Goal: Task Accomplishment & Management: Manage account settings

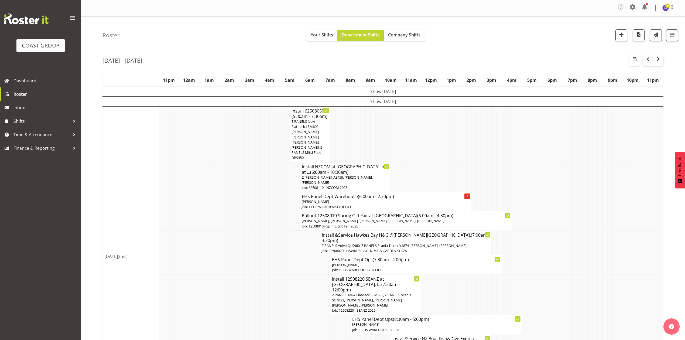
scroll to position [743, 0]
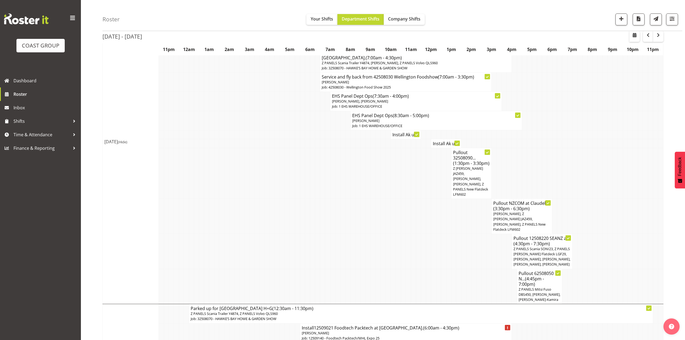
click at [434, 233] on td at bounding box center [433, 250] width 5 height 35
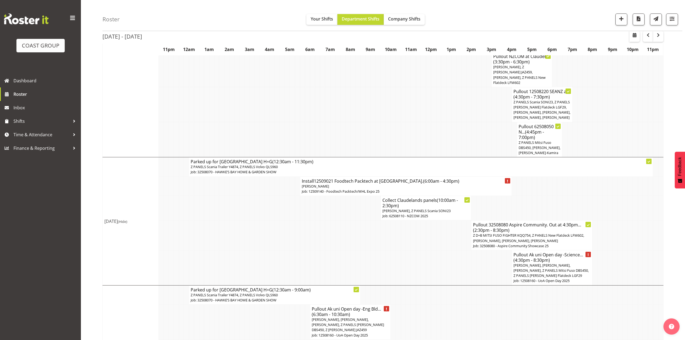
scroll to position [923, 0]
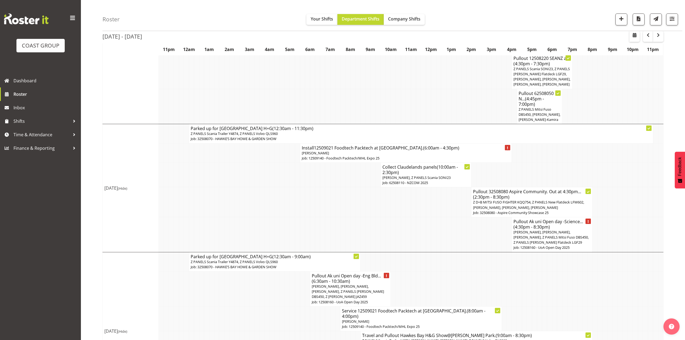
click at [583, 271] on td at bounding box center [584, 288] width 5 height 35
click at [655, 34] on span "button" at bounding box center [658, 35] width 6 height 6
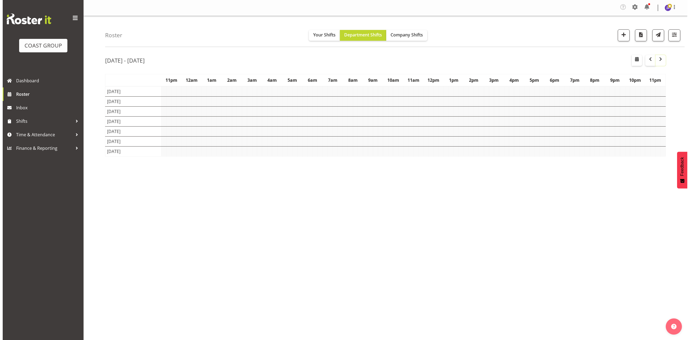
scroll to position [0, 0]
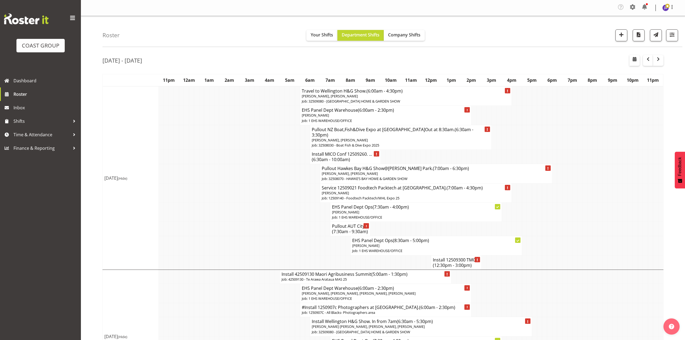
drag, startPoint x: 215, startPoint y: 192, endPoint x: 233, endPoint y: 192, distance: 18.1
click at [218, 192] on td at bounding box center [216, 192] width 5 height 19
click at [339, 156] on span "(6:30am - 10:00am)" at bounding box center [331, 159] width 38 height 6
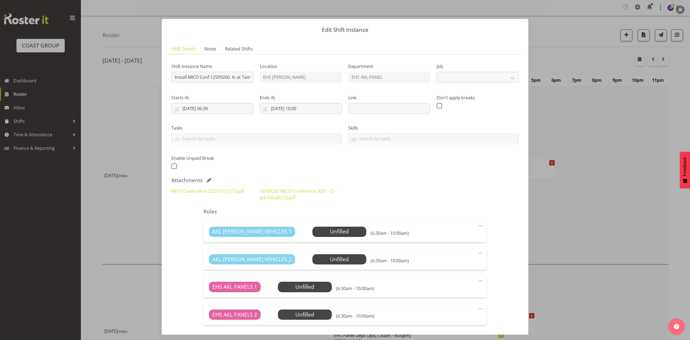
select select "10275"
click at [208, 181] on span at bounding box center [209, 180] width 4 height 4
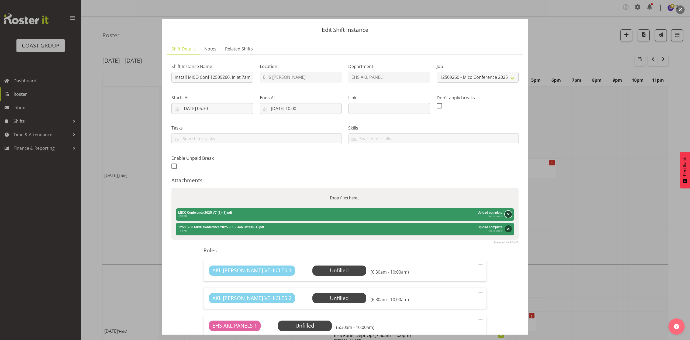
click at [505, 213] on button "Remove" at bounding box center [508, 214] width 7 height 7
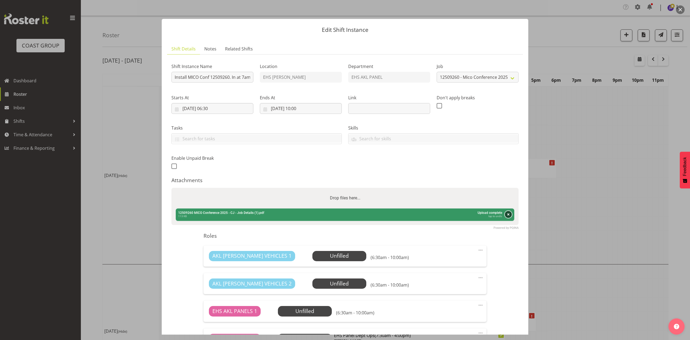
click at [505, 215] on button "Remove" at bounding box center [508, 214] width 7 height 7
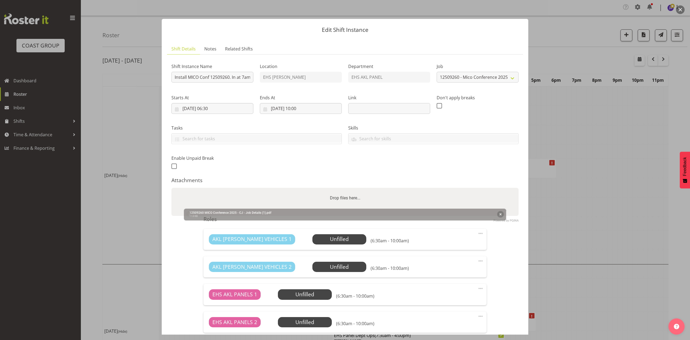
click at [465, 203] on div "Drop files here..." at bounding box center [344, 198] width 347 height 20
click at [171, 188] on input "Drop files here..." at bounding box center [344, 189] width 347 height 2
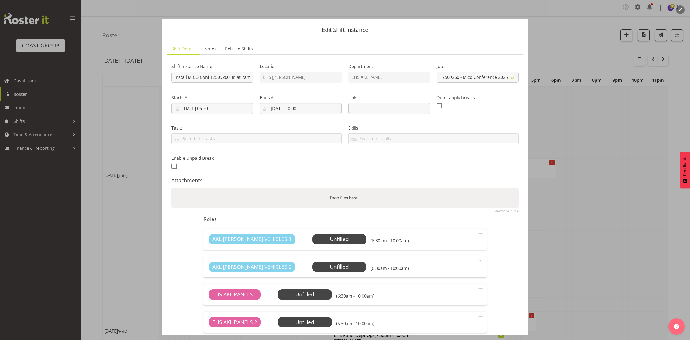
type input "C:\fakepath\12509260 MICO Conference 2025 - CJ.ods"
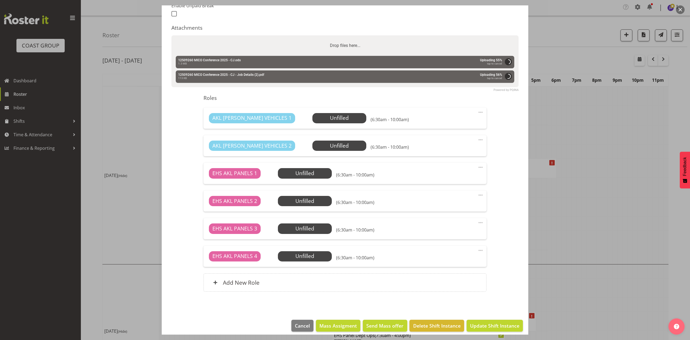
scroll to position [158, 0]
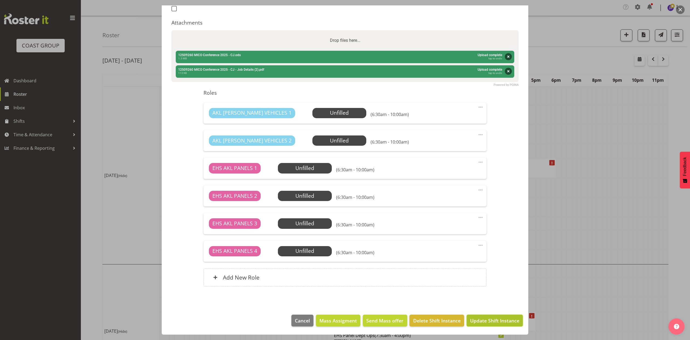
click at [481, 319] on span "Update Shift Instance" at bounding box center [494, 320] width 49 height 7
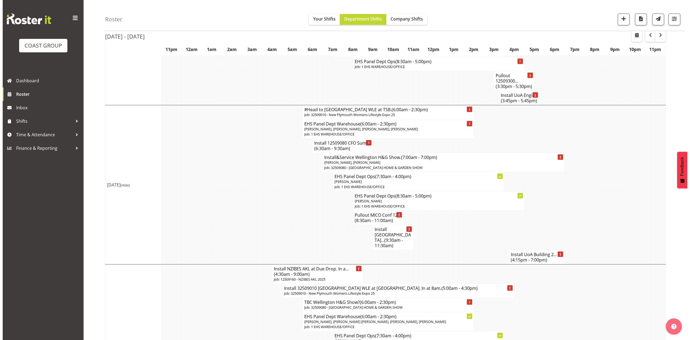
scroll to position [287, 0]
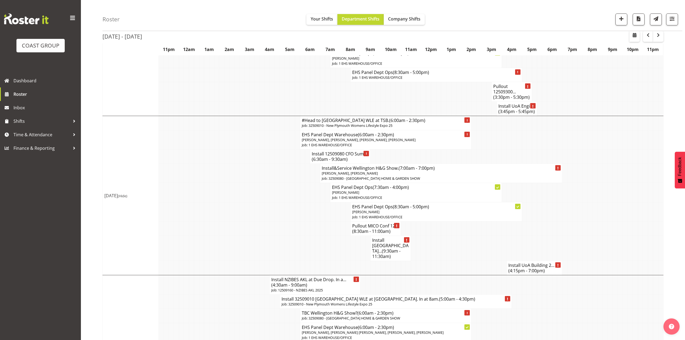
click at [375, 224] on h4 "Pullout MICO Conf 12... (8:30am - 11:00am)" at bounding box center [375, 228] width 47 height 11
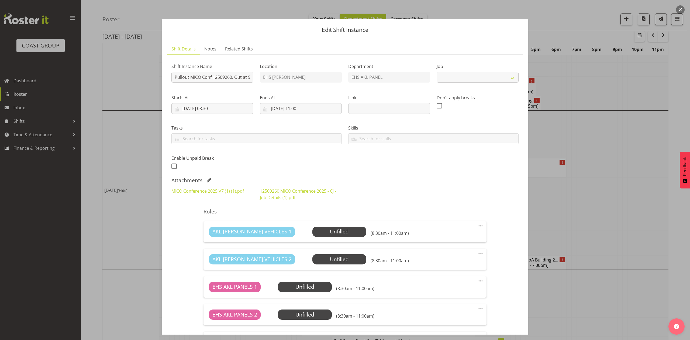
select select "10275"
click at [207, 180] on span at bounding box center [209, 180] width 4 height 4
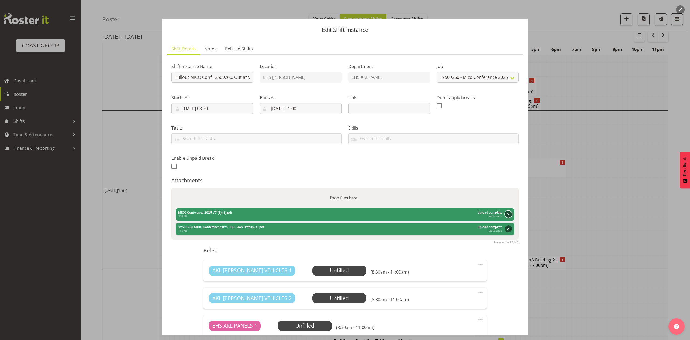
click at [505, 214] on button "Remove" at bounding box center [508, 214] width 7 height 7
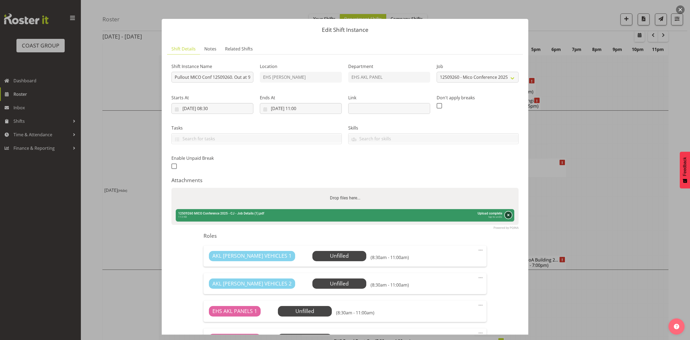
click at [505, 212] on button "Remove" at bounding box center [508, 214] width 7 height 7
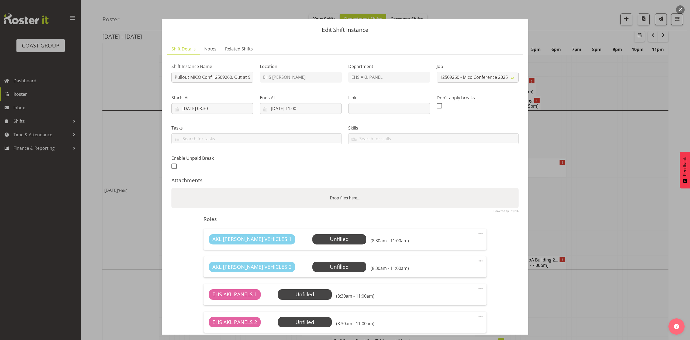
click at [463, 195] on div "Drop files here..." at bounding box center [344, 198] width 347 height 20
click at [171, 188] on input "Drop files here..." at bounding box center [344, 189] width 347 height 2
type input "C:\fakepath\12509260 MICO Conference 2025 - CJ.ods"
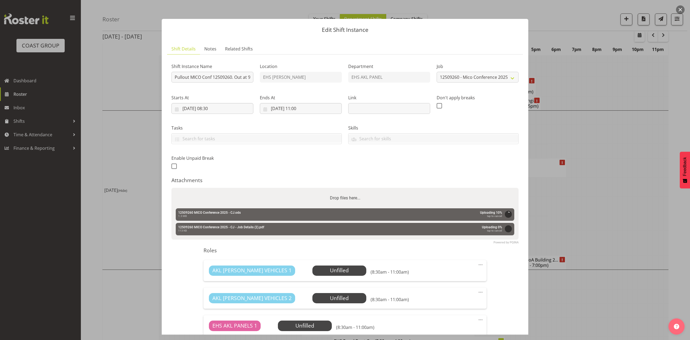
click at [495, 162] on div "Shift Instance Name Pullout MICO Conf 12509260. Out at 9am. Location EHS RYMER …" at bounding box center [345, 115] width 354 height 118
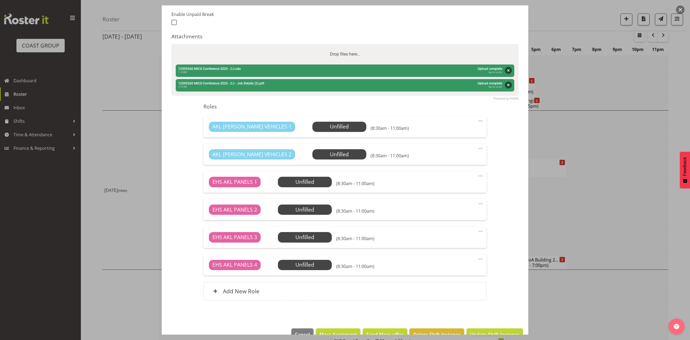
scroll to position [158, 0]
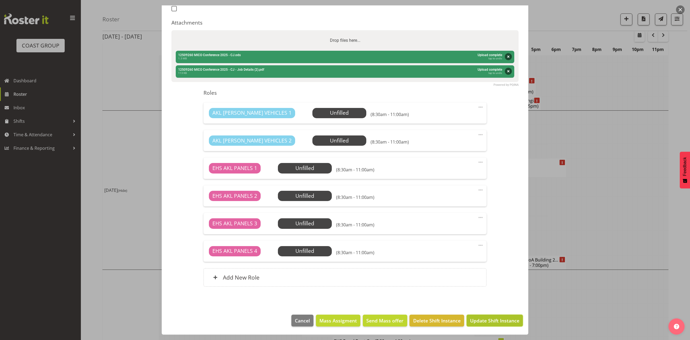
click at [494, 320] on span "Update Shift Instance" at bounding box center [494, 320] width 49 height 7
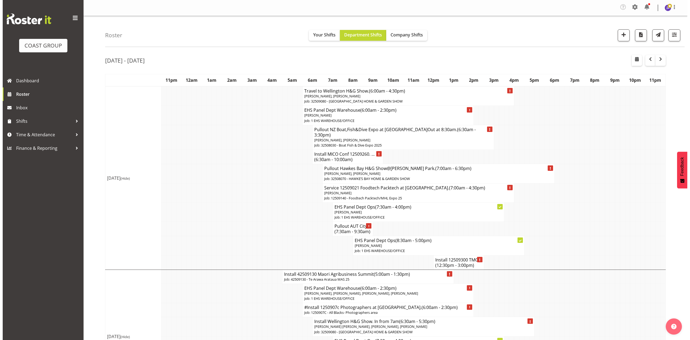
scroll to position [144, 0]
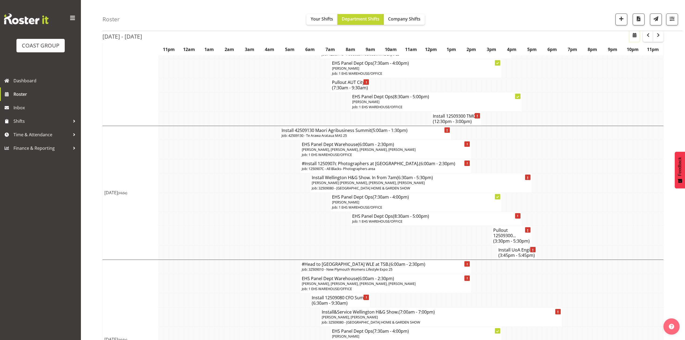
click at [635, 37] on span "button" at bounding box center [634, 35] width 6 height 6
select select "7"
select select "2025"
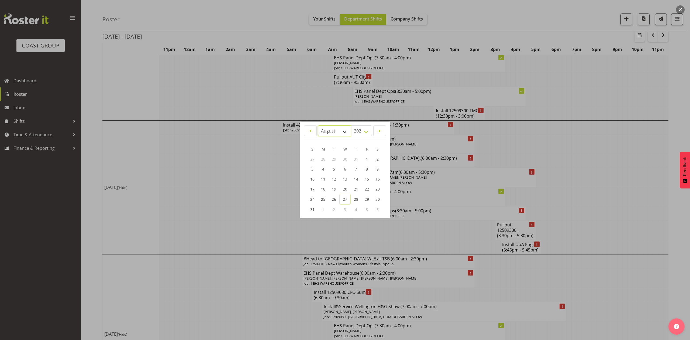
click at [330, 131] on select "January February March April May June July August September October November De…" at bounding box center [334, 130] width 33 height 11
select select "8"
click at [318, 125] on select "January February March April May June July August September October November De…" at bounding box center [334, 130] width 33 height 11
click at [316, 168] on link "7" at bounding box center [312, 169] width 11 height 10
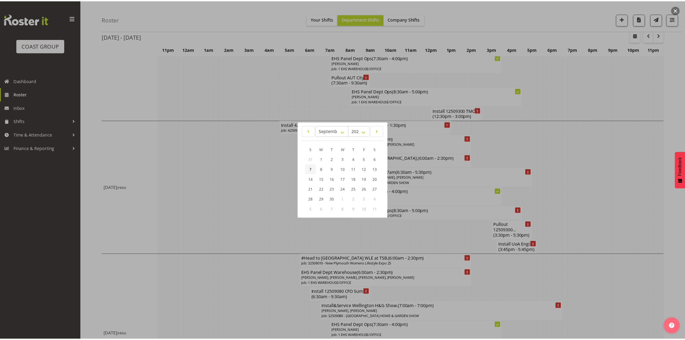
scroll to position [0, 0]
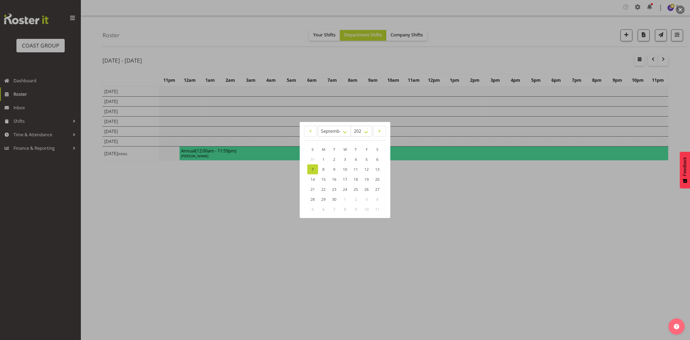
click at [510, 53] on div at bounding box center [345, 170] width 690 height 340
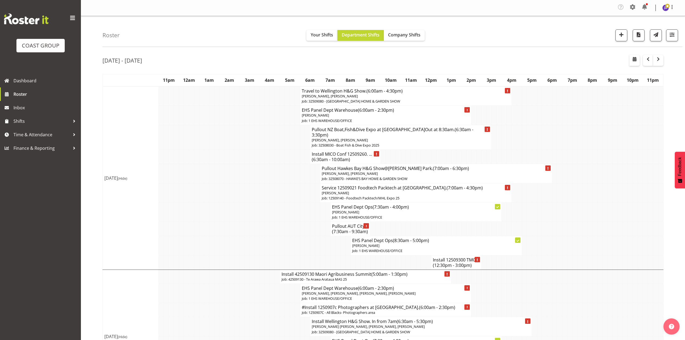
click at [567, 126] on td at bounding box center [569, 137] width 5 height 25
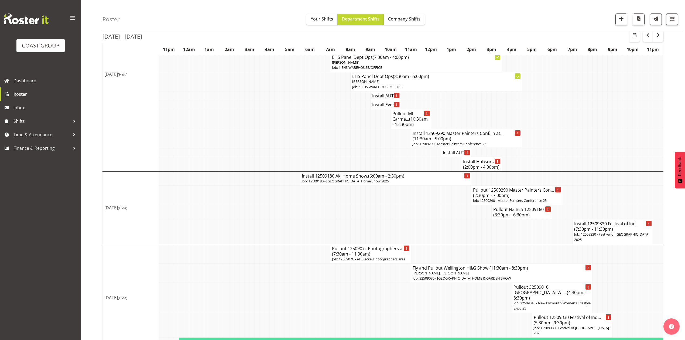
scroll to position [772, 0]
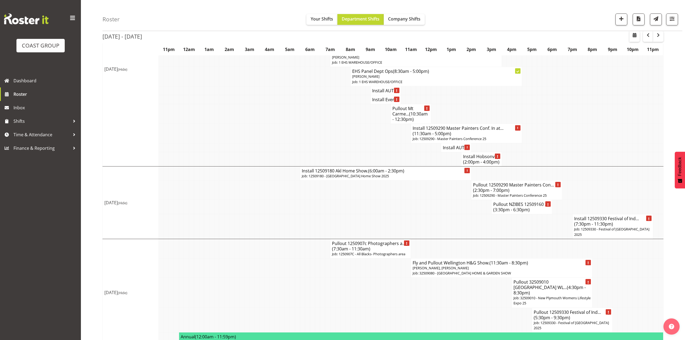
click at [481, 307] on td at bounding box center [483, 319] width 5 height 25
click at [380, 272] on td at bounding box center [378, 267] width 5 height 19
click at [658, 30] on div "Roster Your Shifts Department Shifts Company Shifts 1 Locations Clear CARLTON E…" at bounding box center [392, 15] width 580 height 31
click at [660, 37] on span "button" at bounding box center [658, 35] width 6 height 6
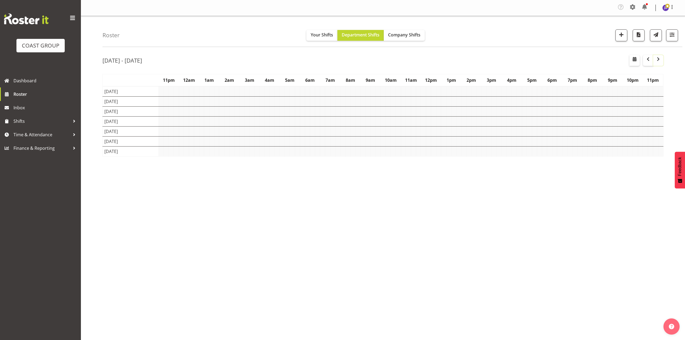
scroll to position [0, 0]
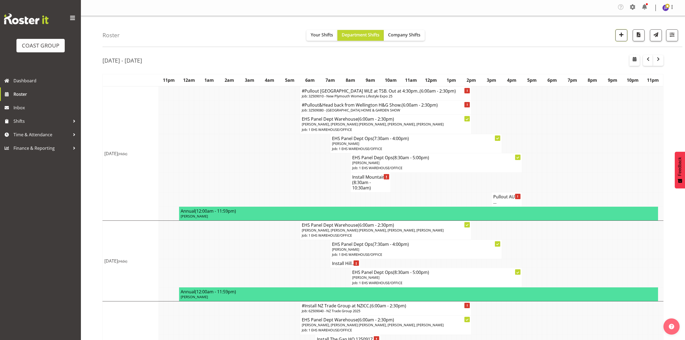
click at [616, 36] on button "button" at bounding box center [621, 35] width 12 height 12
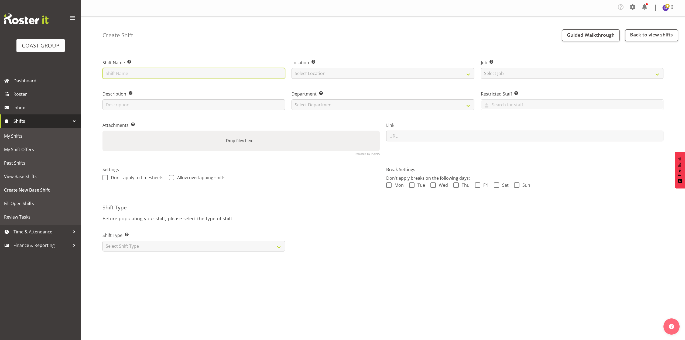
click at [222, 73] on input "text" at bounding box center [193, 73] width 183 height 11
type input "Climate Change 12509320"
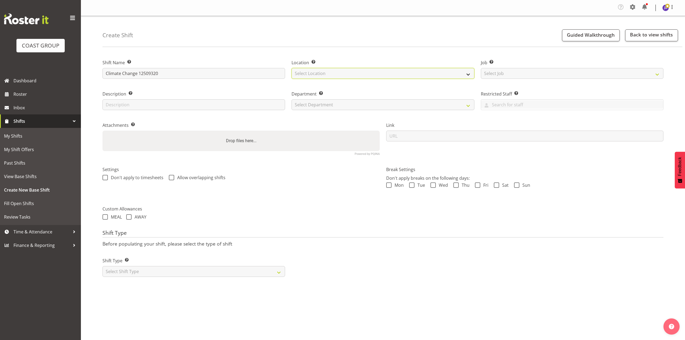
click at [313, 78] on select "Select Location EHS [PERSON_NAME]" at bounding box center [382, 73] width 183 height 11
select select "35"
click at [291, 68] on select "Select Location EHS [PERSON_NAME]" at bounding box center [382, 73] width 183 height 11
click at [326, 105] on select "Select Department EHS AKL PANEL EHS AKL PANEL" at bounding box center [382, 104] width 183 height 11
select select "39"
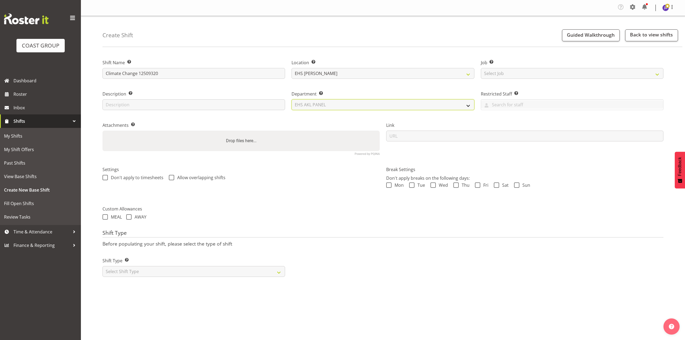
click at [291, 99] on select "Select Department EHS AKL PANEL EHS AKL PANEL" at bounding box center [382, 104] width 183 height 11
click at [509, 73] on select "Select Job Create new job 1 Carlton Events 1 [PERSON_NAME][GEOGRAPHIC_DATA] 1 […" at bounding box center [572, 73] width 183 height 11
click at [516, 70] on select "Select Job Create new job 1 Carlton Events 1 [PERSON_NAME][GEOGRAPHIC_DATA] 1 […" at bounding box center [572, 73] width 183 height 11
select select "10460"
click at [481, 68] on select "Select Job Create new job 1 Carlton Events 1 [PERSON_NAME][GEOGRAPHIC_DATA] 1 […" at bounding box center [572, 73] width 183 height 11
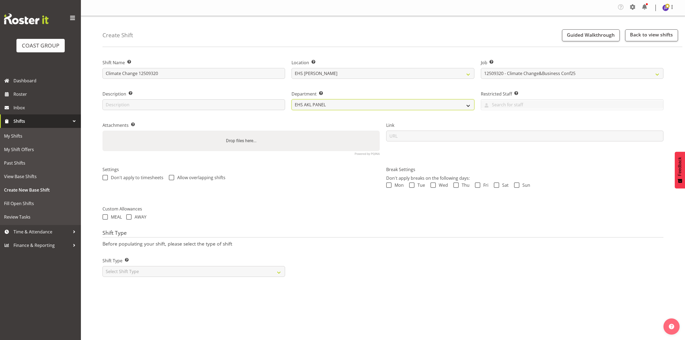
drag, startPoint x: 377, startPoint y: 102, endPoint x: 380, endPoint y: 106, distance: 5.0
click at [377, 102] on select "EHS AKL PANEL EHS AKL PANEL" at bounding box center [382, 104] width 183 height 11
click at [385, 87] on div "Department Set the department that the shift relates to. EHS AKL PANEL EHS AKL …" at bounding box center [382, 98] width 189 height 31
click at [269, 142] on div "Drop files here..." at bounding box center [240, 140] width 277 height 20
click at [102, 130] on input "Drop files here..." at bounding box center [240, 131] width 277 height 2
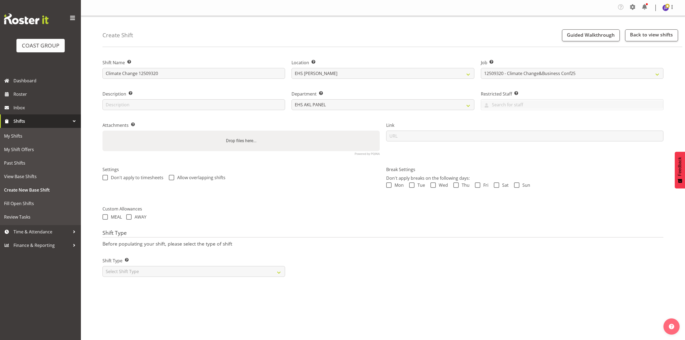
type input "C:\fakepath\Climate Change and Business Conference_2025_v01.pdf"
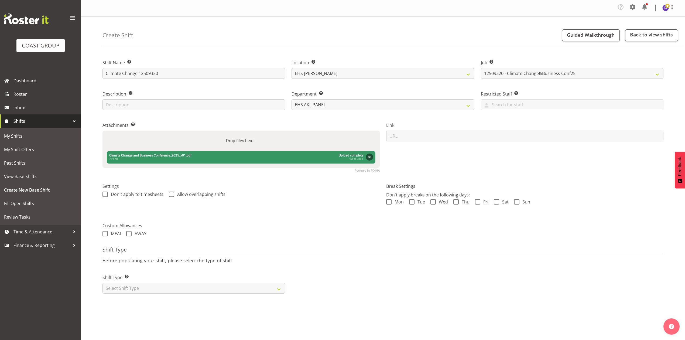
click at [217, 140] on div "Drop files here..." at bounding box center [240, 140] width 277 height 20
click at [102, 130] on input "Drop files here..." at bounding box center [240, 131] width 277 height 2
type input "C:\fakepath\12509320 Climate Change & Business Conference 2025 - CJ - Job Detai…"
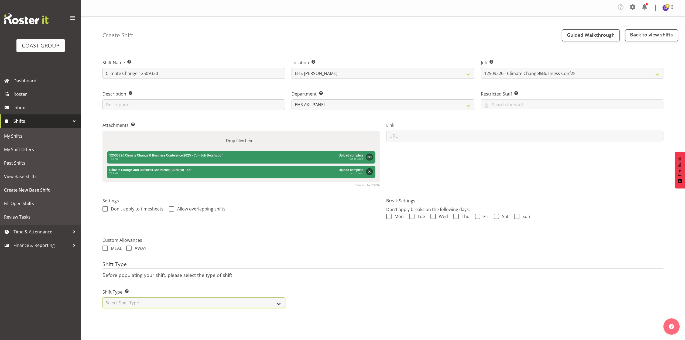
click at [268, 305] on select "Select Shift Type One Off Shift Recurring Shift Rotating Shift" at bounding box center [193, 302] width 183 height 11
select select "recurring"
click at [102, 298] on select "Select Shift Type One Off Shift Recurring Shift Rotating Shift" at bounding box center [193, 302] width 183 height 11
select select "7"
select select "2025"
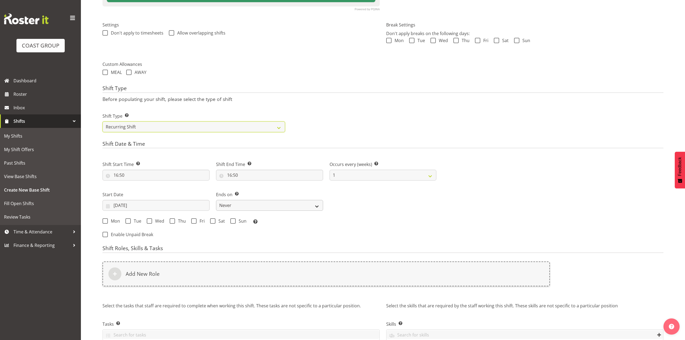
scroll to position [180, 0]
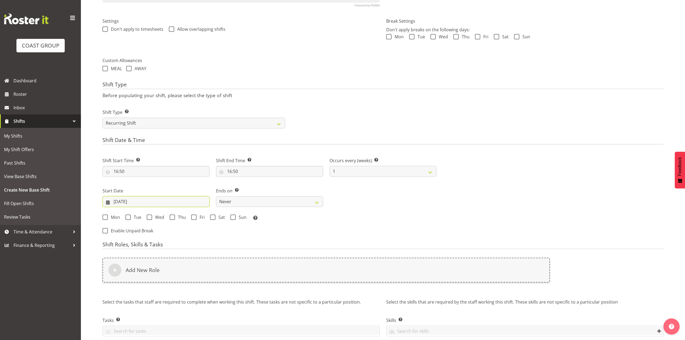
click at [151, 200] on input "27/08/2025" at bounding box center [155, 201] width 107 height 11
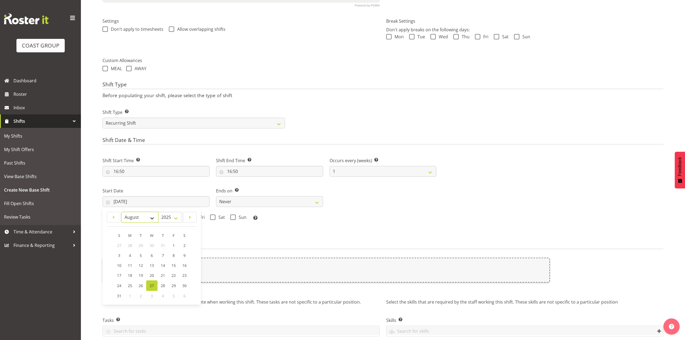
click at [128, 217] on select "January February March April May June July August September October November De…" at bounding box center [139, 217] width 37 height 11
select select "8"
click at [121, 212] on select "January February March April May June July August September October November De…" at bounding box center [139, 217] width 37 height 11
click at [120, 256] on span "7" at bounding box center [119, 255] width 2 height 5
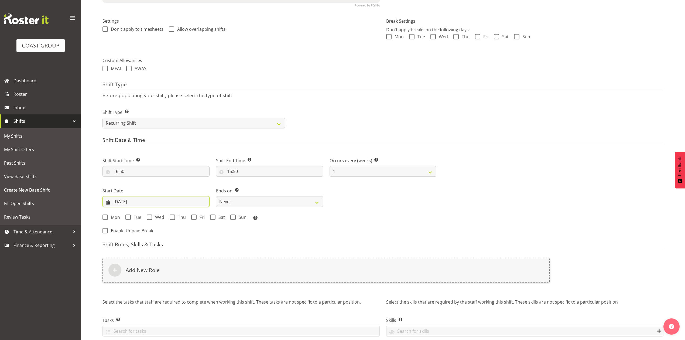
click at [137, 200] on input "07/09/2025" at bounding box center [155, 201] width 107 height 11
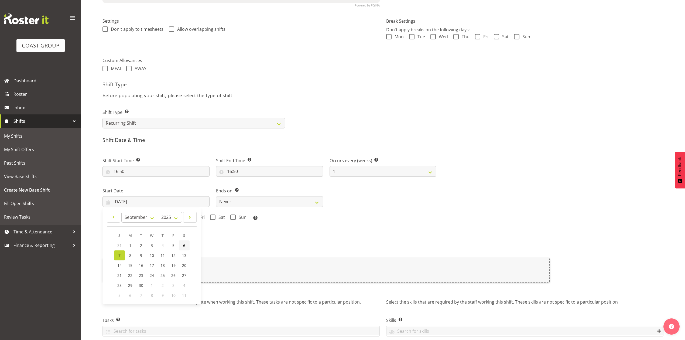
click at [181, 246] on link "6" at bounding box center [184, 245] width 11 height 10
type input "06/09/2025"
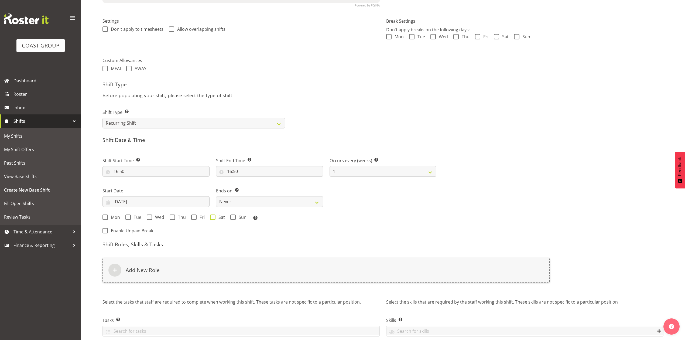
click at [214, 219] on span at bounding box center [212, 216] width 5 height 5
click at [214, 219] on input "Sat" at bounding box center [212, 217] width 4 height 4
checkbox input "true"
click at [235, 206] on select "Never On Date" at bounding box center [269, 201] width 107 height 11
select select "date"
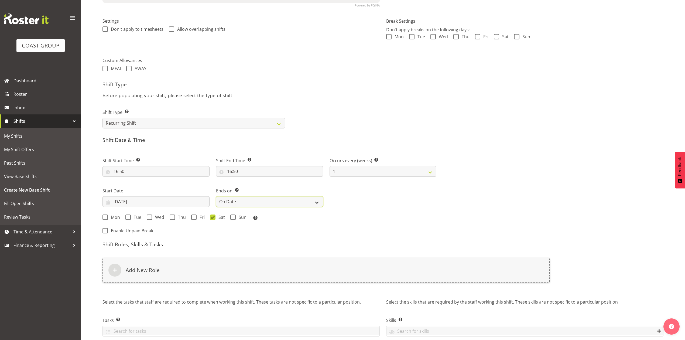
click at [216, 197] on select "Never On Date" at bounding box center [269, 201] width 107 height 11
select select "7"
select select "2025"
click at [382, 197] on input "27/08/2025" at bounding box center [382, 201] width 107 height 11
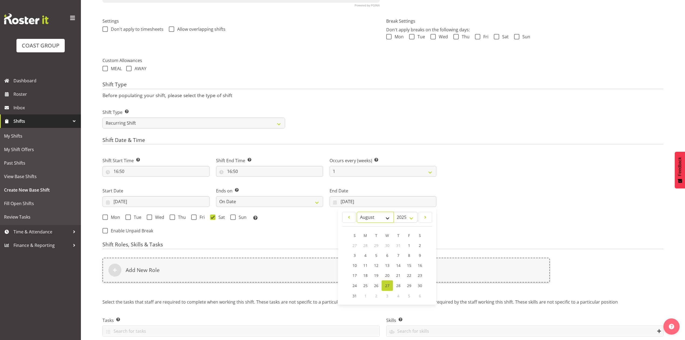
drag, startPoint x: 374, startPoint y: 216, endPoint x: 376, endPoint y: 222, distance: 6.4
click at [374, 216] on select "January February March April May June July August September October November De…" at bounding box center [375, 217] width 37 height 11
select select "8"
click at [357, 212] on select "January February March April May June July August September October November De…" at bounding box center [375, 217] width 37 height 11
click at [356, 256] on link "7" at bounding box center [354, 255] width 11 height 10
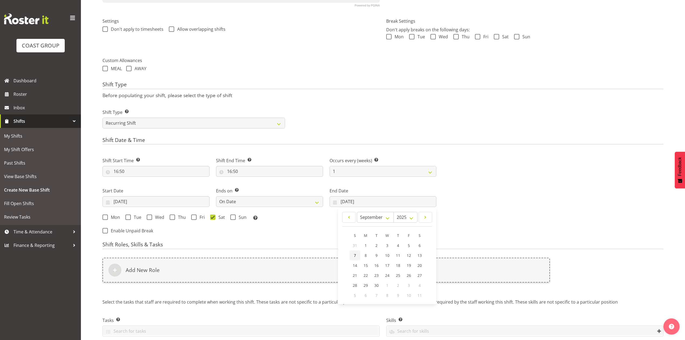
type input "07/09/2025"
click at [234, 218] on span at bounding box center [232, 216] width 5 height 5
click at [234, 218] on input "Sun" at bounding box center [232, 217] width 4 height 4
checkbox input "true"
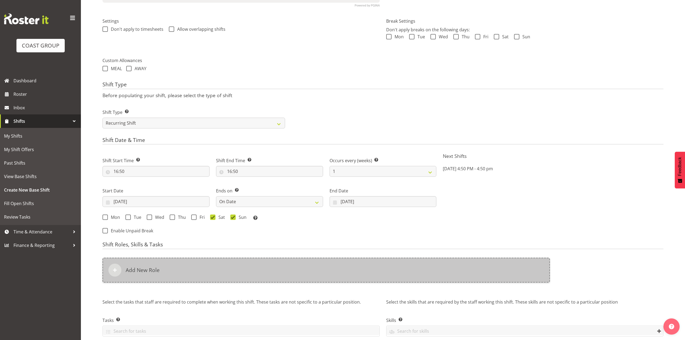
click at [238, 268] on div "Add New Role" at bounding box center [325, 269] width 447 height 25
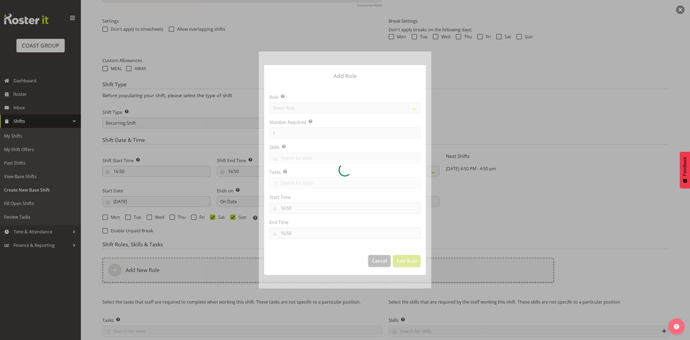
click at [301, 105] on div at bounding box center [345, 169] width 173 height 236
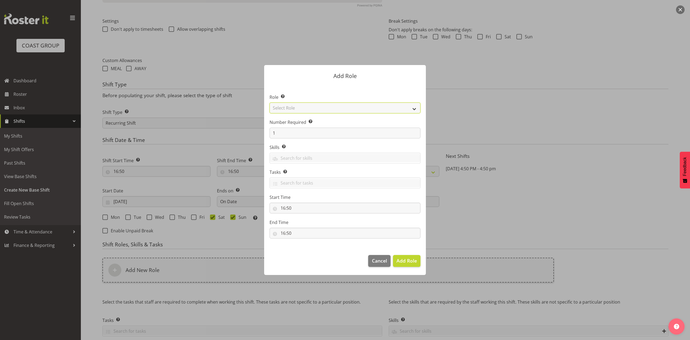
click at [301, 105] on select "Select Role ACCOUNT MANAGER ACCOUNT MANAGER DW ACCOUNTS AKL DIANNA VEHICLES AKL…" at bounding box center [345, 107] width 151 height 11
select select "81"
click at [270, 102] on select "Select Role ACCOUNT MANAGER ACCOUNT MANAGER DW ACCOUNTS AKL DIANNA VEHICLES AKL…" at bounding box center [345, 107] width 151 height 11
click at [405, 256] on button "Add Role" at bounding box center [406, 261] width 27 height 12
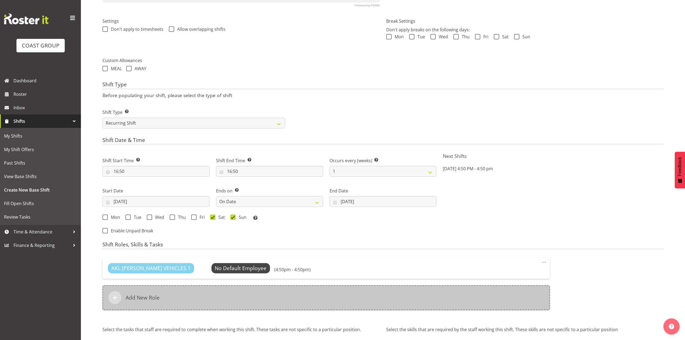
click at [282, 291] on div "Add New Role" at bounding box center [325, 297] width 447 height 25
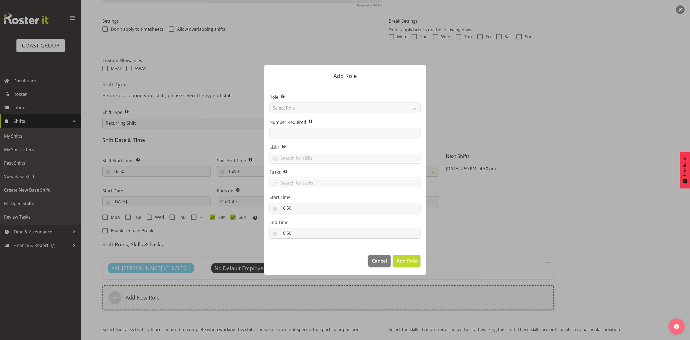
click at [331, 108] on div at bounding box center [345, 169] width 173 height 236
click at [331, 108] on select "Select Role ACCOUNT MANAGER ACCOUNT MANAGER DW ACCOUNTS AKL DIANNA VEHICLES AKL…" at bounding box center [345, 107] width 151 height 11
select select "188"
click at [270, 102] on select "Select Role ACCOUNT MANAGER ACCOUNT MANAGER DW ACCOUNTS AKL DIANNA VEHICLES AKL…" at bounding box center [345, 107] width 151 height 11
click at [282, 129] on input "1" at bounding box center [345, 133] width 151 height 11
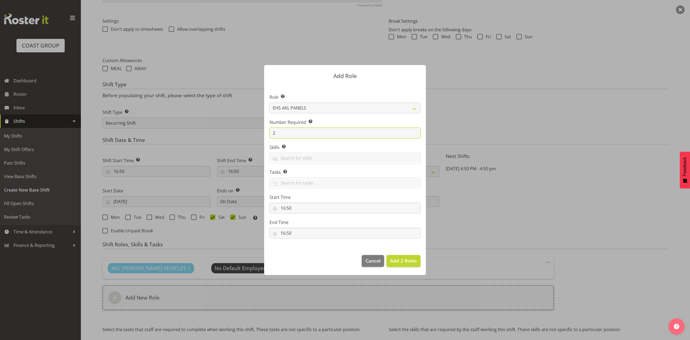
type input "2"
click at [387, 255] on button "Add 2 Roles" at bounding box center [404, 261] width 34 height 12
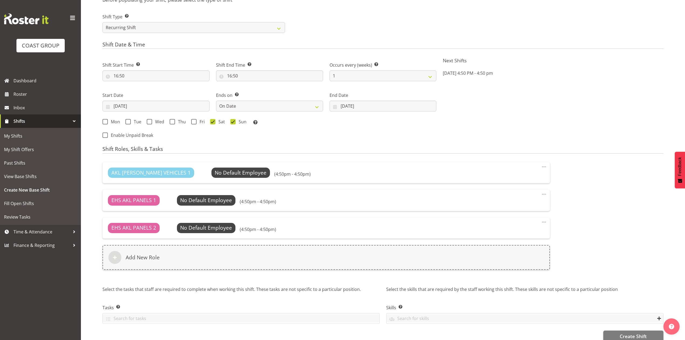
scroll to position [288, 0]
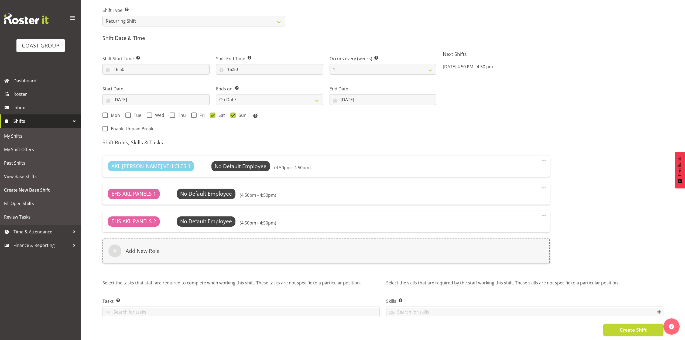
click at [619, 328] on button "Create Shift" at bounding box center [633, 330] width 60 height 12
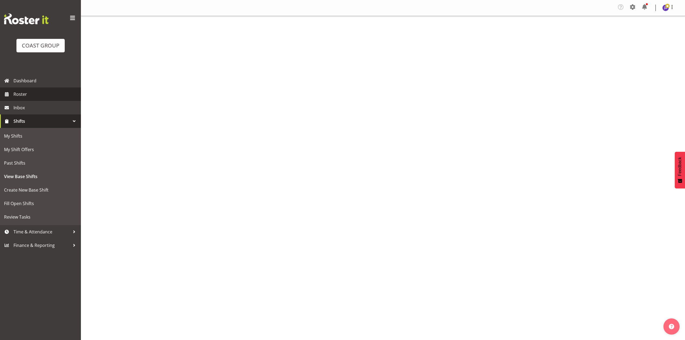
drag, startPoint x: 0, startPoint y: 0, endPoint x: 46, endPoint y: 92, distance: 103.0
click at [46, 92] on span "Roster" at bounding box center [45, 94] width 65 height 8
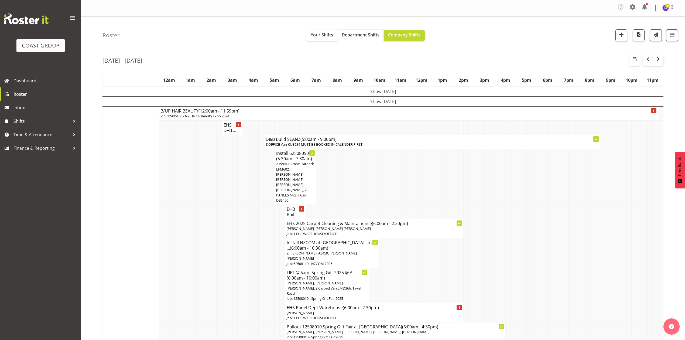
click at [363, 36] on span "Department Shifts" at bounding box center [361, 35] width 38 height 6
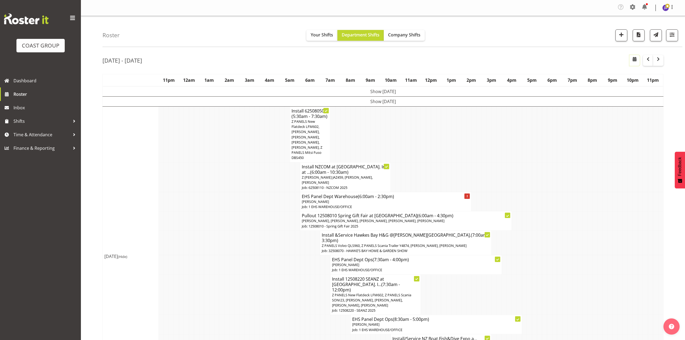
click at [634, 59] on span "button" at bounding box center [634, 59] width 6 height 6
select select "7"
select select "2025"
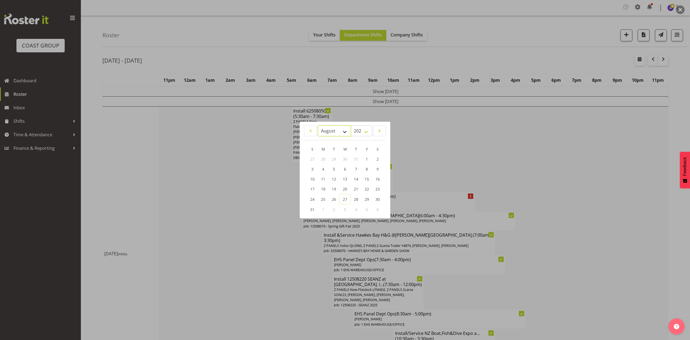
click at [333, 132] on select "January February March April May June July August September October November De…" at bounding box center [334, 130] width 33 height 11
select select "8"
click at [318, 125] on select "January February March April May June July August September October November De…" at bounding box center [334, 130] width 33 height 11
click at [374, 160] on link "6" at bounding box center [377, 159] width 11 height 10
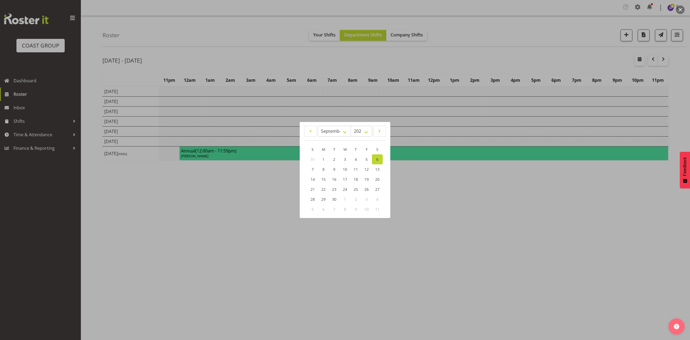
click at [479, 60] on div at bounding box center [345, 170] width 690 height 340
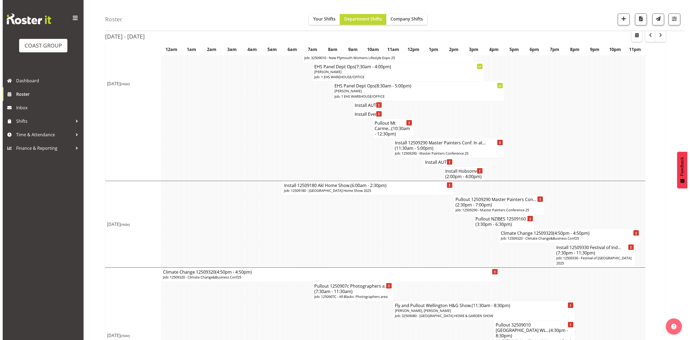
scroll to position [814, 0]
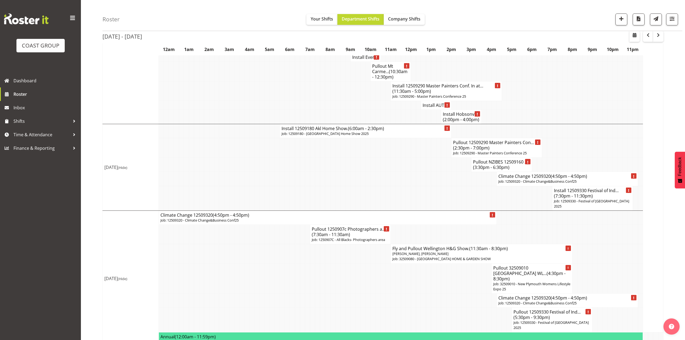
click at [509, 184] on p "Job: 12509320 - Climate Change&Business Conf25" at bounding box center [567, 181] width 138 height 5
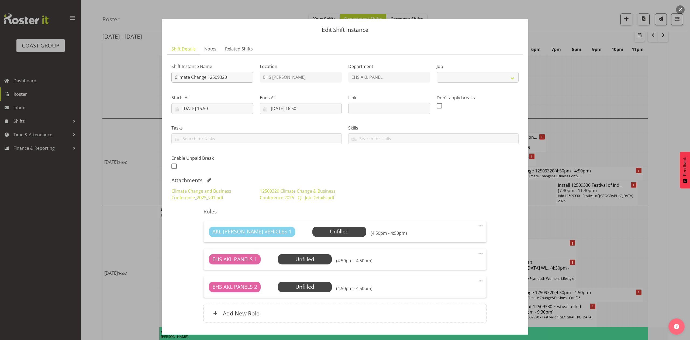
select select "10460"
click at [173, 77] on input "Climate Change 12509320" at bounding box center [212, 77] width 82 height 11
click at [242, 79] on input "Install Climate Change 12509320" at bounding box center [212, 77] width 82 height 11
type input "Install Climate Change 12509320. In at 11am."
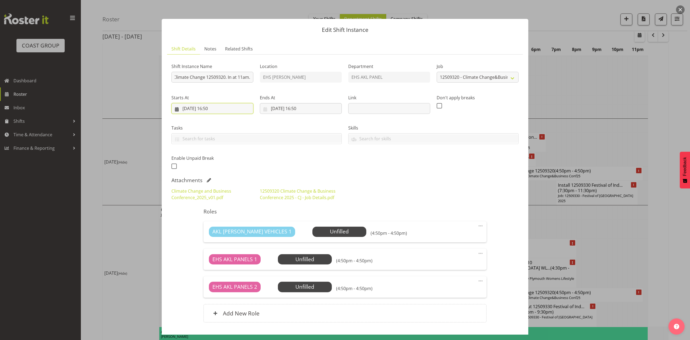
click at [224, 108] on input "06/09/2025, 16:50" at bounding box center [212, 108] width 82 height 11
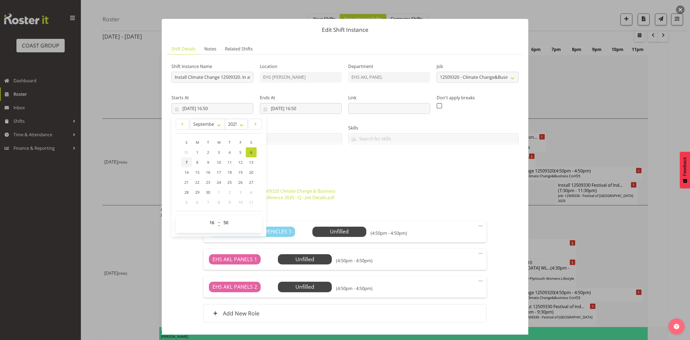
click at [190, 162] on link "7" at bounding box center [186, 162] width 11 height 10
type input "07/09/2025, 16:50"
click at [218, 107] on input "07/09/2025, 16:50" at bounding box center [212, 108] width 82 height 11
click at [212, 223] on select "00 01 02 03 04 05 06 07 08 09 10 11 12 13 14 15 16 17 18 19 20 21 22 23" at bounding box center [213, 222] width 12 height 11
select select "10"
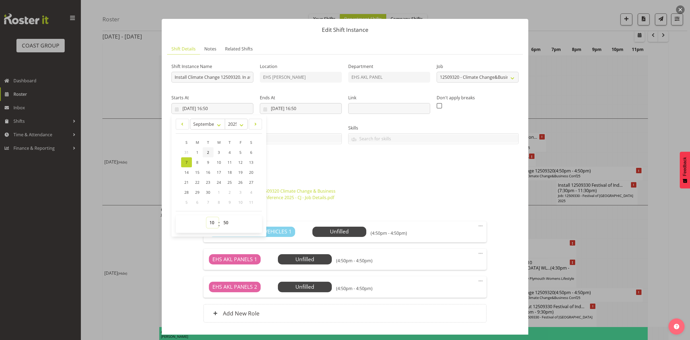
click at [207, 217] on select "00 01 02 03 04 05 06 07 08 09 10 11 12 13 14 15 16 17 18 19 20 21 22 23" at bounding box center [213, 222] width 12 height 11
type input "07/09/2025, 10:50"
click at [222, 226] on select "00 01 02 03 04 05 06 07 08 09 10 11 12 13 14 15 16 17 18 19 20 21 22 23 24 25 2…" at bounding box center [227, 222] width 12 height 11
select select "30"
click at [221, 217] on select "00 01 02 03 04 05 06 07 08 09 10 11 12 13 14 15 16 17 18 19 20 21 22 23 24 25 2…" at bounding box center [227, 222] width 12 height 11
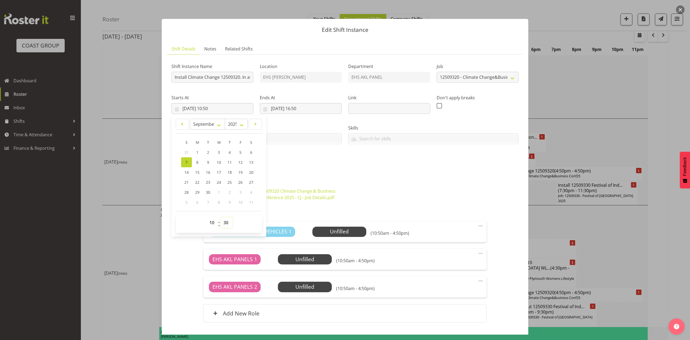
type input "07/09/2025, 10:30"
click at [328, 168] on div "Shift Instance Name Install Climate Change 12509320. In at 11am. Location EHS R…" at bounding box center [345, 115] width 354 height 118
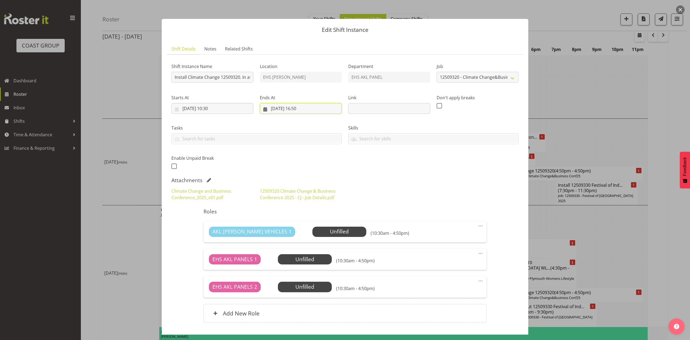
click at [308, 105] on input "07/09/2025, 16:50" at bounding box center [301, 108] width 82 height 11
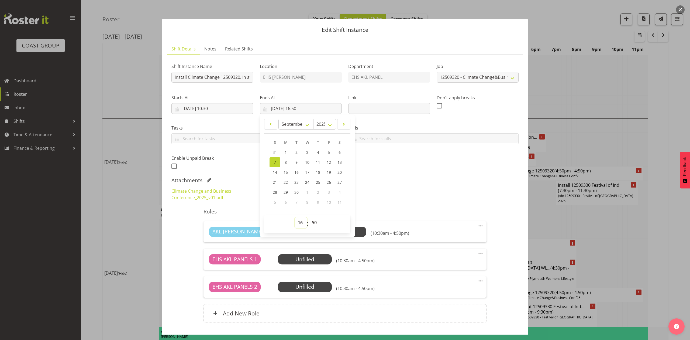
click at [297, 221] on select "00 01 02 03 04 05 06 07 08 09 10 11 12 13 14 15 16 17 18 19 20 21 22 23" at bounding box center [301, 222] width 12 height 11
select select "12"
click at [295, 217] on select "00 01 02 03 04 05 06 07 08 09 10 11 12 13 14 15 16 17 18 19 20 21 22 23" at bounding box center [301, 222] width 12 height 11
type input "07/09/2025, 12:50"
drag, startPoint x: 307, startPoint y: 221, endPoint x: 308, endPoint y: 217, distance: 4.1
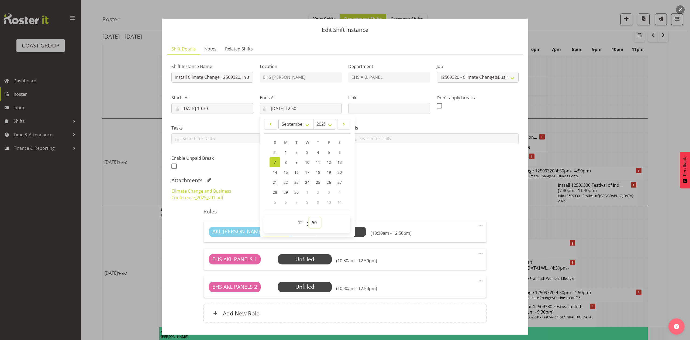
click at [309, 221] on select "00 01 02 03 04 05 06 07 08 09 10 11 12 13 14 15 16 17 18 19 20 21 22 23 24 25 2…" at bounding box center [315, 222] width 12 height 11
select select "30"
click at [309, 217] on select "00 01 02 03 04 05 06 07 08 09 10 11 12 13 14 15 16 17 18 19 20 21 22 23 24 25 2…" at bounding box center [315, 222] width 12 height 11
type input "07/09/2025, 12:30"
click at [462, 189] on div "Climate Change and Business Conference_2025_v01.pdf 12509320 Climate Change & B…" at bounding box center [345, 193] width 354 height 19
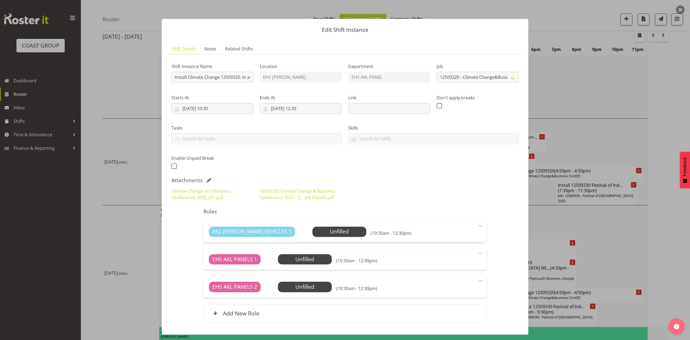
scroll to position [37, 0]
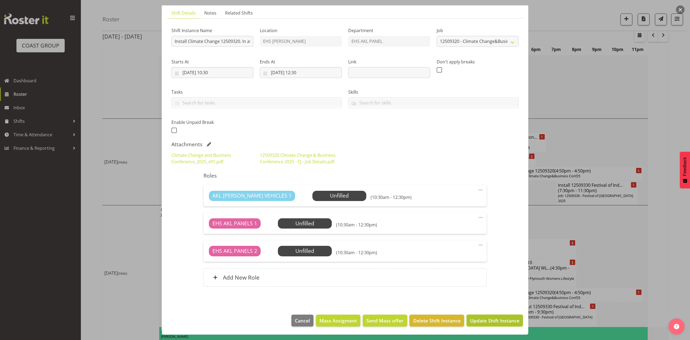
click at [490, 314] on button "Update Shift Instance" at bounding box center [495, 320] width 56 height 12
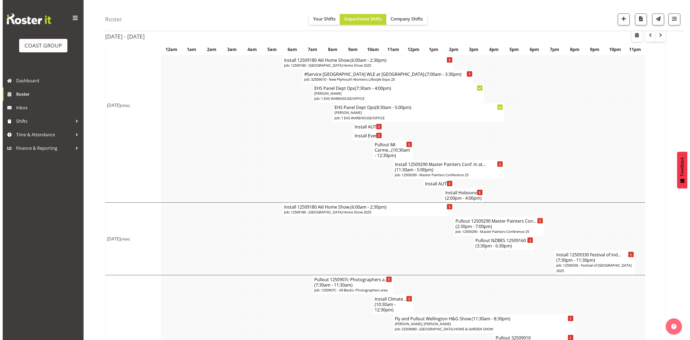
scroll to position [806, 0]
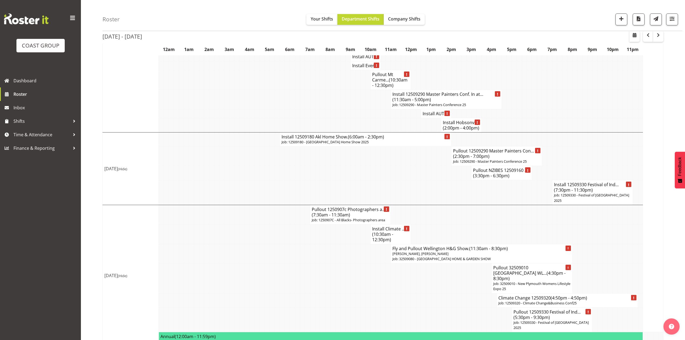
click at [511, 295] on h4 "Climate Change 12509320 (4:50pm - 4:50pm)" at bounding box center [567, 297] width 138 height 5
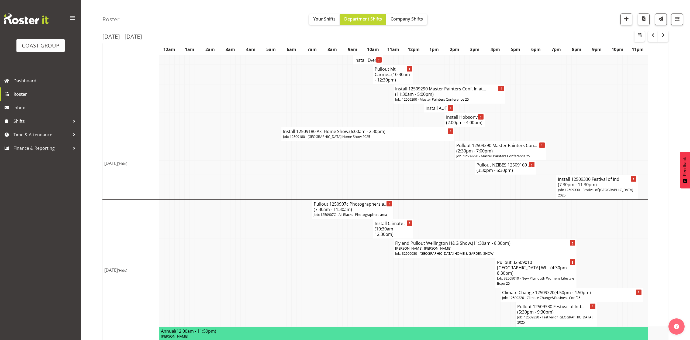
select select
select select "8"
select select "2025"
select select "16"
select select "50"
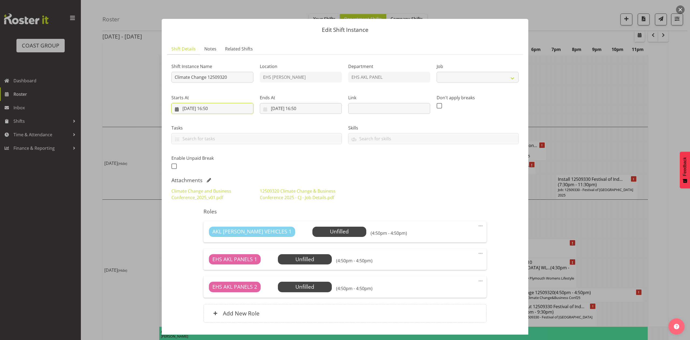
click at [191, 108] on input "07/09/2025, 16:50" at bounding box center [212, 108] width 82 height 11
select select "10460"
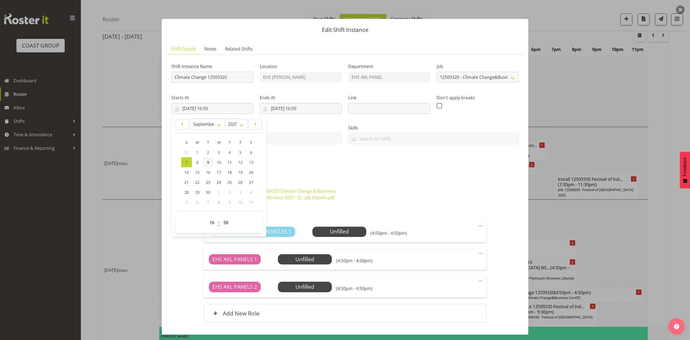
click at [204, 161] on link "9" at bounding box center [208, 162] width 11 height 10
type input "09/09/2025, 16:50"
drag, startPoint x: 279, startPoint y: 109, endPoint x: 290, endPoint y: 126, distance: 21.0
click at [279, 109] on input "08/09/2025, 16:50" at bounding box center [301, 108] width 82 height 11
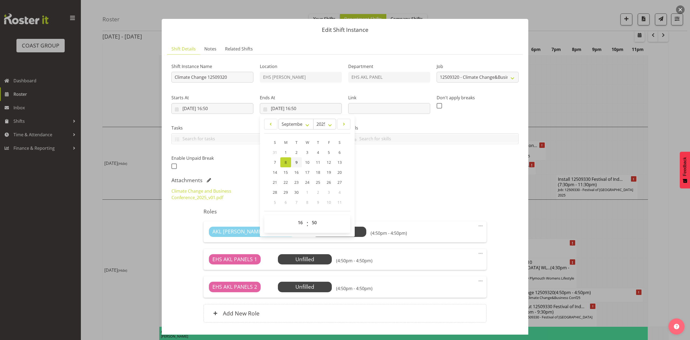
click at [298, 161] on link "9" at bounding box center [296, 162] width 11 height 10
type input "09/09/2025, 16:50"
click at [217, 106] on input "09/09/2025, 16:50" at bounding box center [212, 108] width 82 height 11
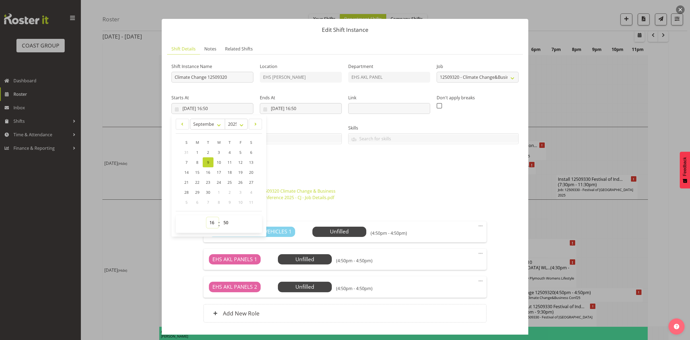
click at [213, 219] on select "00 01 02 03 04 05 06 07 08 09 10 11 12 13 14 15 16 17 18 19 20 21 22 23" at bounding box center [213, 222] width 12 height 11
select select "13"
click at [207, 217] on select "00 01 02 03 04 05 06 07 08 09 10 11 12 13 14 15 16 17 18 19 20 21 22 23" at bounding box center [213, 222] width 12 height 11
type input "09/09/2025, 13:50"
click at [229, 219] on select "00 01 02 03 04 05 06 07 08 09 10 11 12 13 14 15 16 17 18 19 20 21 22 23 24 25 2…" at bounding box center [227, 222] width 12 height 11
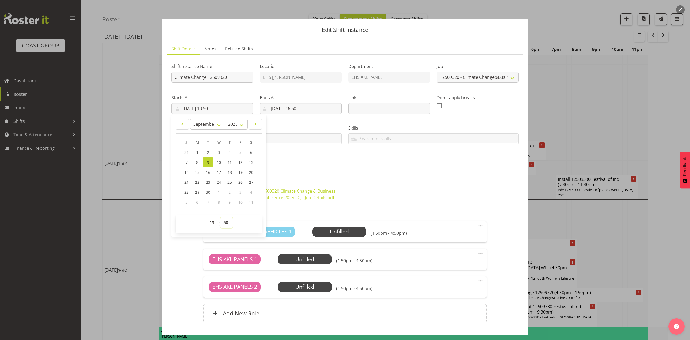
select select "30"
click at [221, 217] on select "00 01 02 03 04 05 06 07 08 09 10 11 12 13 14 15 16 17 18 19 20 21 22 23 24 25 2…" at bounding box center [227, 222] width 12 height 11
type input "09/09/2025, 13:30"
click at [359, 149] on div "Shift Instance Name Climate Change 12509320 Location EHS RYMER Department EHS A…" at bounding box center [345, 115] width 354 height 118
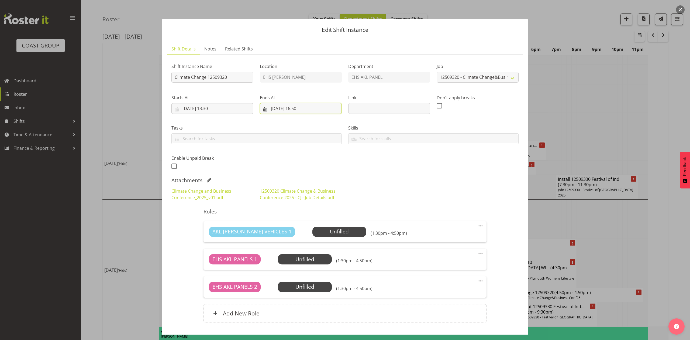
click at [305, 108] on input "09/09/2025, 16:50" at bounding box center [301, 108] width 82 height 11
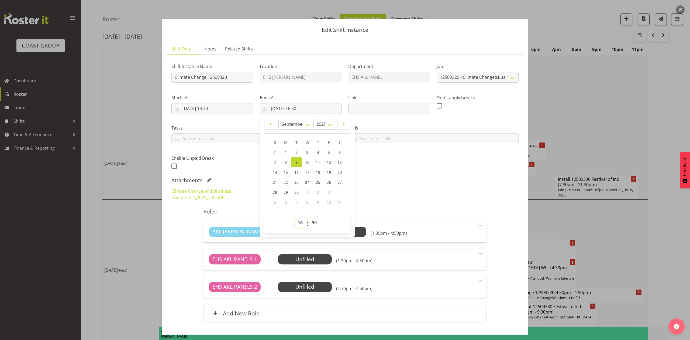
click at [298, 222] on select "00 01 02 03 04 05 06 07 08 09 10 11 12 13 14 15 16 17 18 19 20 21 22 23" at bounding box center [301, 222] width 12 height 11
select select "15"
click at [295, 217] on select "00 01 02 03 04 05 06 07 08 09 10 11 12 13 14 15 16 17 18 19 20 21 22 23" at bounding box center [301, 222] width 12 height 11
type input "09/09/2025, 15:50"
drag, startPoint x: 313, startPoint y: 223, endPoint x: 313, endPoint y: 218, distance: 5.4
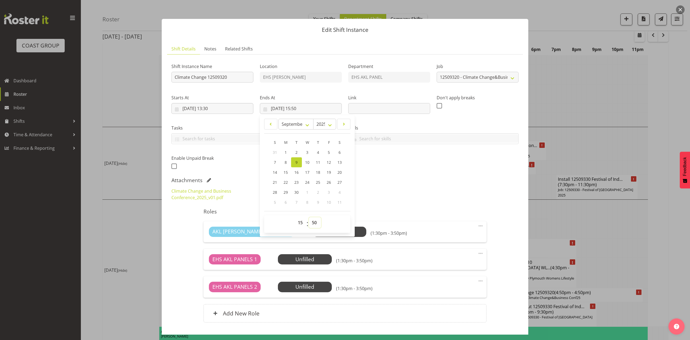
click at [313, 223] on select "00 01 02 03 04 05 06 07 08 09 10 11 12 13 14 15 16 17 18 19 20 21 22 23 24 25 2…" at bounding box center [315, 222] width 12 height 11
select select "0"
click at [309, 217] on select "00 01 02 03 04 05 06 07 08 09 10 11 12 13 14 15 16 17 18 19 20 21 22 23 24 25 2…" at bounding box center [315, 222] width 12 height 11
type input "09/09/2025, 15:00"
click at [421, 178] on div "Attachments" at bounding box center [344, 180] width 347 height 6
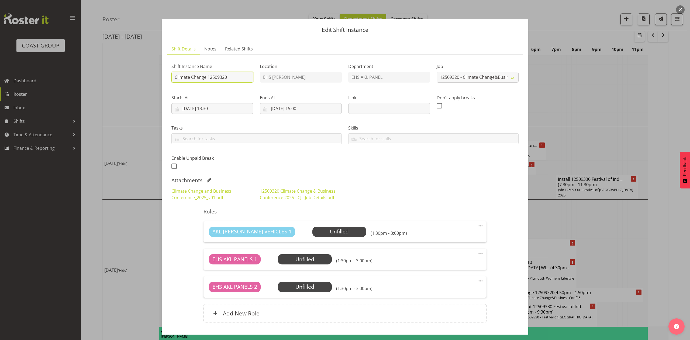
click at [174, 77] on input "Climate Change 12509320" at bounding box center [212, 77] width 82 height 11
click at [241, 75] on input "Pullout Climate Change 12509320" at bounding box center [212, 77] width 82 height 11
click at [242, 76] on input "Pullout Climate Change 12509320" at bounding box center [212, 77] width 82 height 11
drag, startPoint x: 242, startPoint y: 75, endPoint x: 246, endPoint y: 78, distance: 5.2
click at [242, 75] on input "Pullout Climate Change 12509320" at bounding box center [212, 77] width 82 height 11
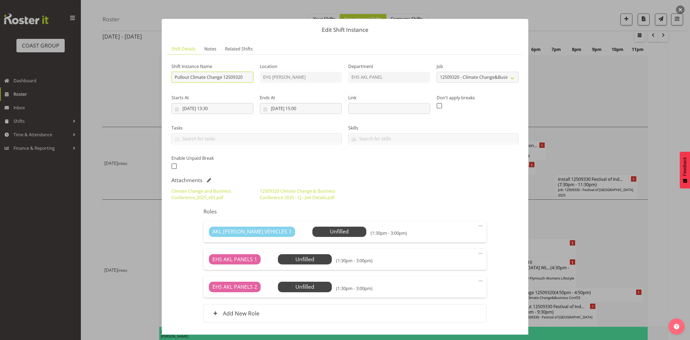
click at [247, 78] on input "Pullout Climate Change 12509320" at bounding box center [212, 77] width 82 height 11
type input "Pullout Climate Change 12509320. Out at 5pm."
click at [212, 107] on input "09/09/2025, 13:30" at bounding box center [212, 108] width 82 height 11
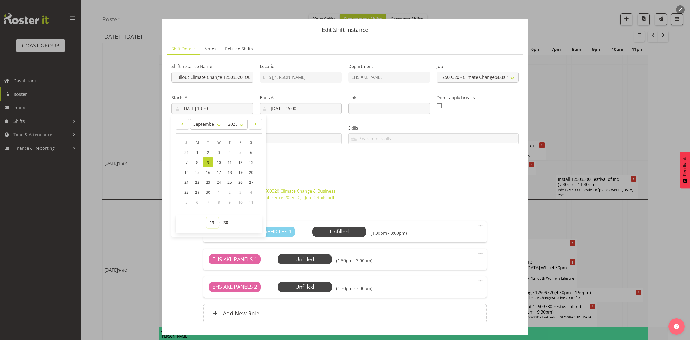
click at [212, 222] on select "00 01 02 03 04 05 06 07 08 09 10 11 12 13 14 15 16 17 18 19 20 21 22 23" at bounding box center [213, 222] width 12 height 11
select select "16"
click at [207, 217] on select "00 01 02 03 04 05 06 07 08 09 10 11 12 13 14 15 16 17 18 19 20 21 22 23" at bounding box center [213, 222] width 12 height 11
type input "09/09/2025, 16:30"
click at [318, 161] on div "Shift Instance Name Pullout Climate Change 12509320. Out at 5pm. Location EHS R…" at bounding box center [345, 115] width 354 height 118
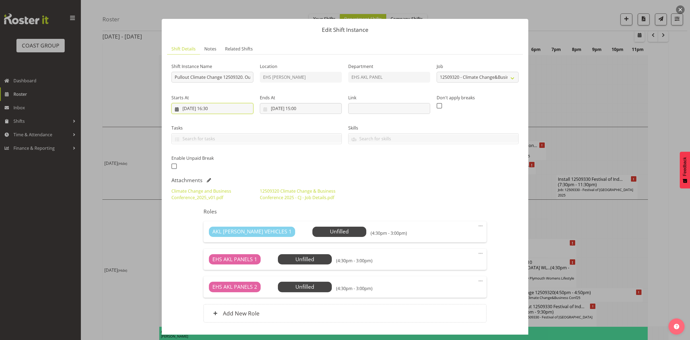
drag, startPoint x: 216, startPoint y: 108, endPoint x: 240, endPoint y: 190, distance: 85.7
click at [216, 108] on input "09/09/2025, 16:30" at bounding box center [212, 108] width 82 height 11
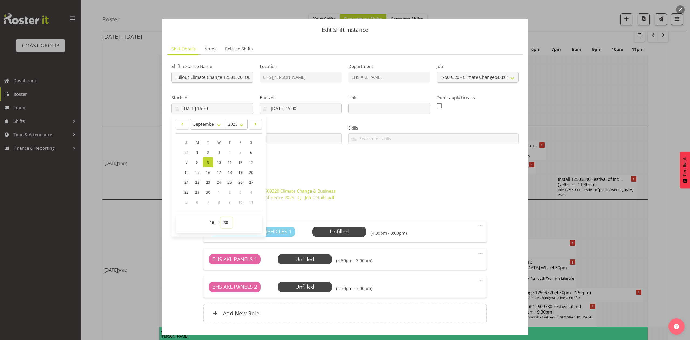
click at [225, 225] on select "00 01 02 03 04 05 06 07 08 09 10 11 12 13 14 15 16 17 18 19 20 21 22 23 24 25 2…" at bounding box center [227, 222] width 12 height 11
select select "15"
click at [221, 217] on select "00 01 02 03 04 05 06 07 08 09 10 11 12 13 14 15 16 17 18 19 20 21 22 23 24 25 2…" at bounding box center [227, 222] width 12 height 11
type input "09/09/2025, 16:15"
drag, startPoint x: 286, startPoint y: 157, endPoint x: 314, endPoint y: 161, distance: 28.1
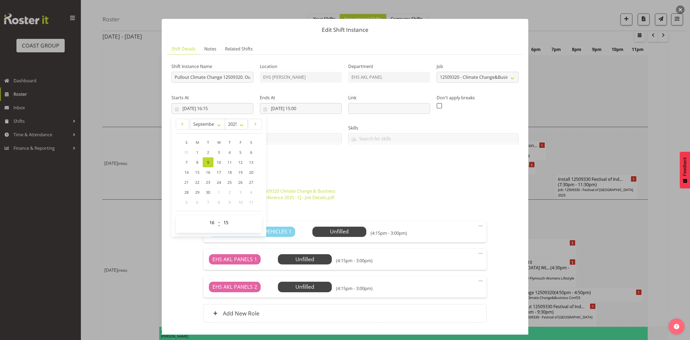
click at [288, 157] on div "Shift Instance Name Pullout Climate Change 12509320. Out at 5pm. Location EHS R…" at bounding box center [345, 115] width 354 height 118
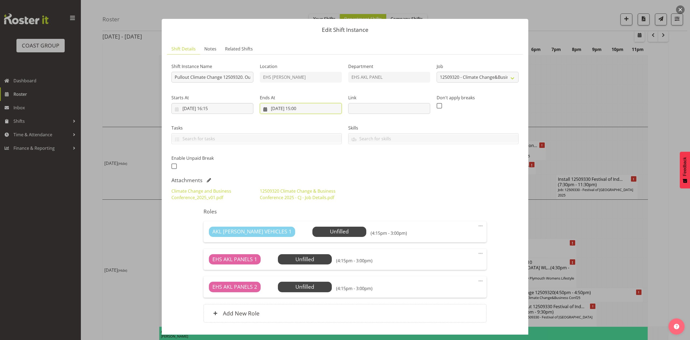
drag, startPoint x: 304, startPoint y: 110, endPoint x: 319, endPoint y: 173, distance: 64.3
click at [305, 110] on input "09/09/2025, 15:00" at bounding box center [301, 108] width 82 height 11
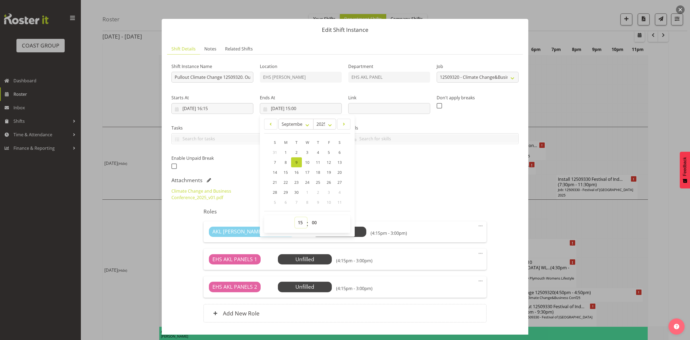
click at [299, 221] on select "00 01 02 03 04 05 06 07 08 09 10 11 12 13 14 15 16 17 18 19 20 21 22 23" at bounding box center [301, 222] width 12 height 11
select select "18"
click at [295, 217] on select "00 01 02 03 04 05 06 07 08 09 10 11 12 13 14 15 16 17 18 19 20 21 22 23" at bounding box center [301, 222] width 12 height 11
type input "09/09/2025, 18:00"
click at [316, 220] on select "00 01 02 03 04 05 06 07 08 09 10 11 12 13 14 15 16 17 18 19 20 21 22 23 24 25 2…" at bounding box center [315, 222] width 12 height 11
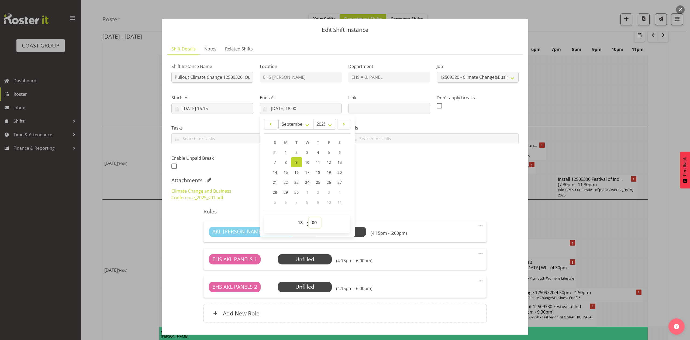
select select "15"
click at [309, 217] on select "00 01 02 03 04 05 06 07 08 09 10 11 12 13 14 15 16 17 18 19 20 21 22 23 24 25 2…" at bounding box center [315, 222] width 12 height 11
type input "09/09/2025, 18:15"
click at [457, 187] on div "Climate Change and Business Conference_2025_v01.pdf 12509320 Climate Change & B…" at bounding box center [345, 193] width 354 height 19
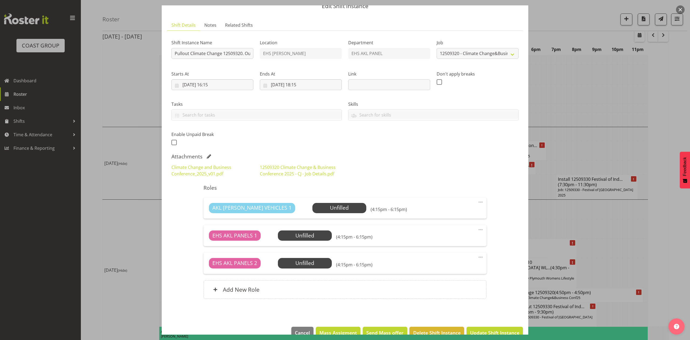
scroll to position [37, 0]
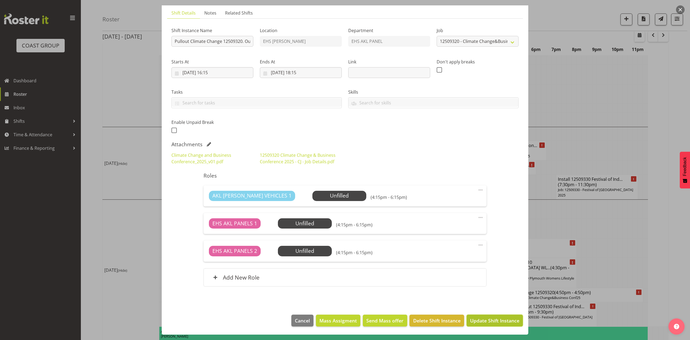
click at [503, 317] on span "Update Shift Instance" at bounding box center [494, 320] width 49 height 7
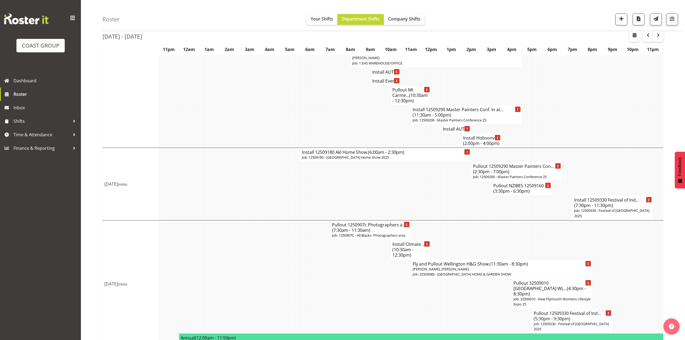
scroll to position [792, 0]
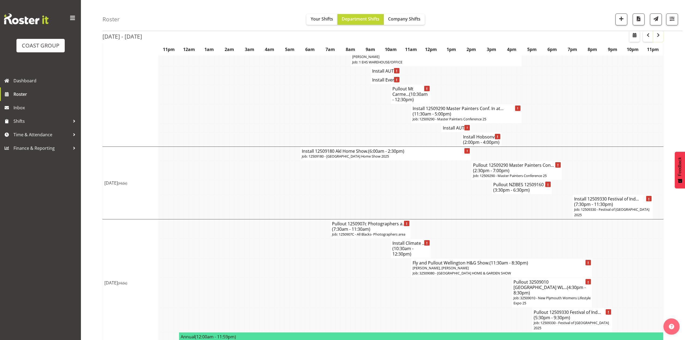
click at [656, 36] on span "button" at bounding box center [658, 35] width 6 height 6
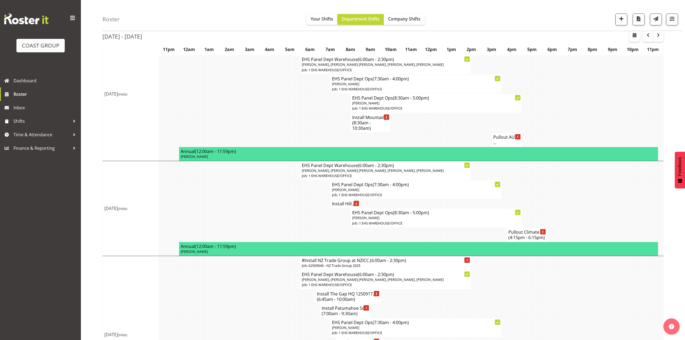
scroll to position [108, 0]
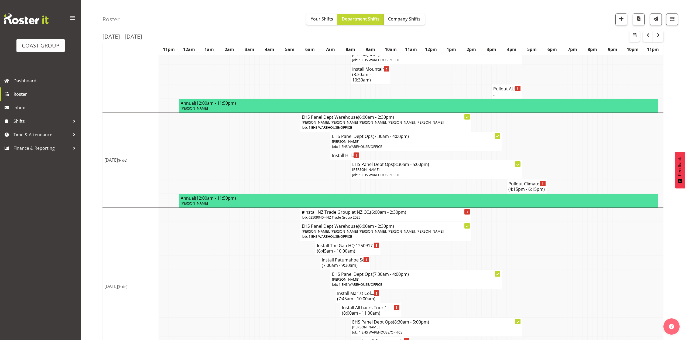
drag, startPoint x: 600, startPoint y: 166, endPoint x: 689, endPoint y: 173, distance: 89.6
click at [602, 160] on tr "Install Hill..." at bounding box center [383, 155] width 560 height 9
drag, startPoint x: 209, startPoint y: 166, endPoint x: 201, endPoint y: 166, distance: 8.4
click at [207, 160] on tr "Install Hill..." at bounding box center [383, 155] width 560 height 9
drag, startPoint x: 26, startPoint y: 134, endPoint x: 30, endPoint y: 137, distance: 5.4
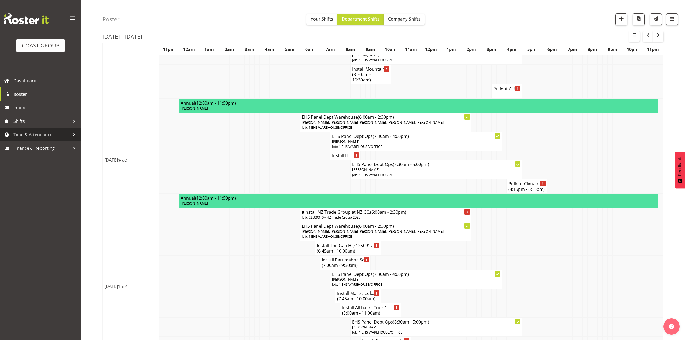
click at [26, 134] on span "Time & Attendance" at bounding box center [41, 134] width 57 height 8
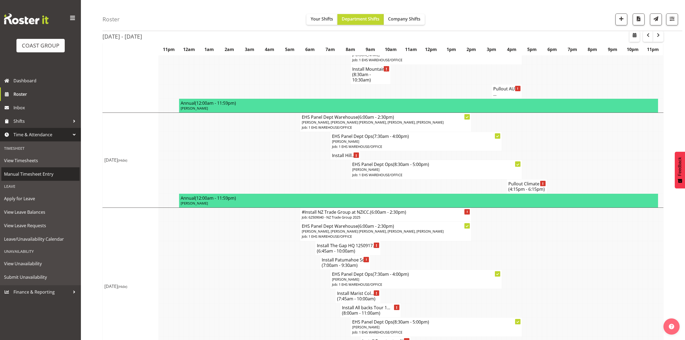
click at [31, 174] on span "Manual Timesheet Entry" at bounding box center [40, 174] width 73 height 8
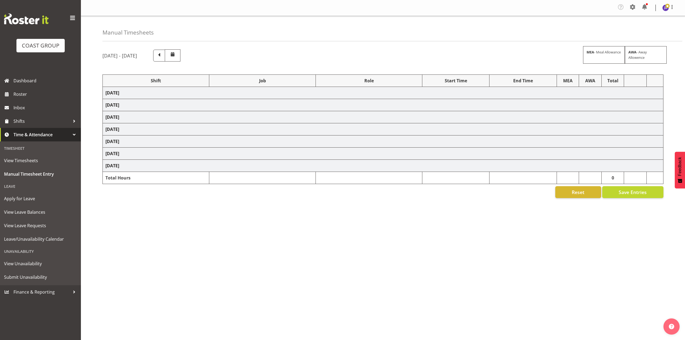
select select "68519"
select select "9198"
select select "78117"
select select "10251"
select select "68034"
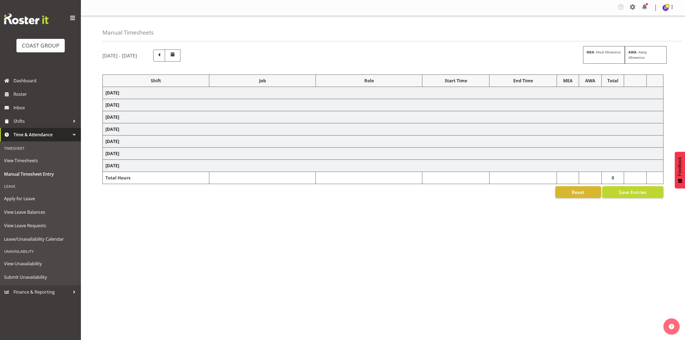
select select "69"
select select "198"
select select "81217"
select select "8652"
select select "80775"
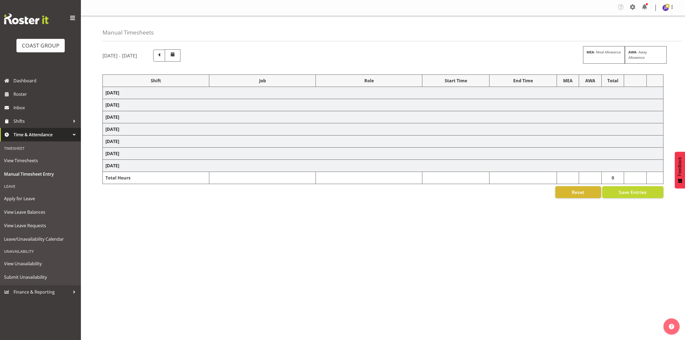
select select "9993"
select select "68034"
select select "69"
select select "198"
select select "79613"
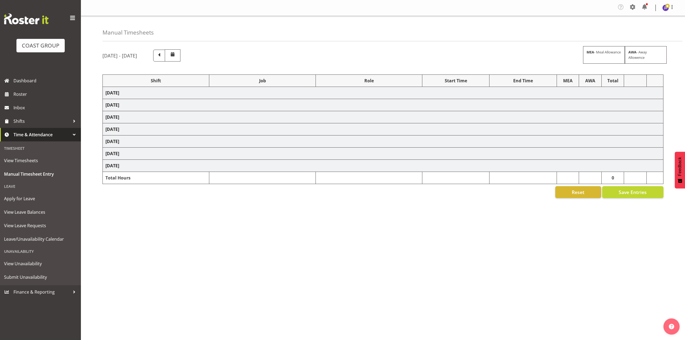
select select "8652"
select select "68034"
select select "69"
select select "198"
select select "68034"
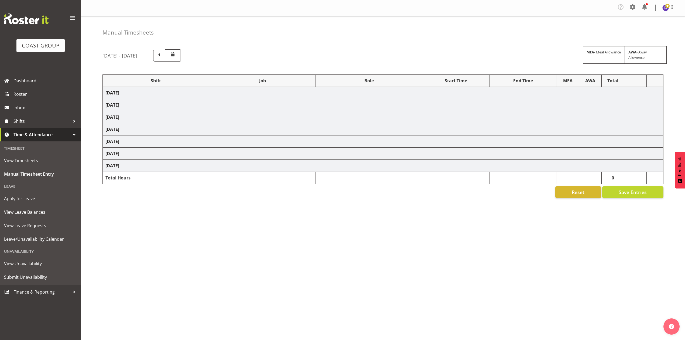
select select "69"
select select "198"
select select "80775"
select select "9993"
select select "68034"
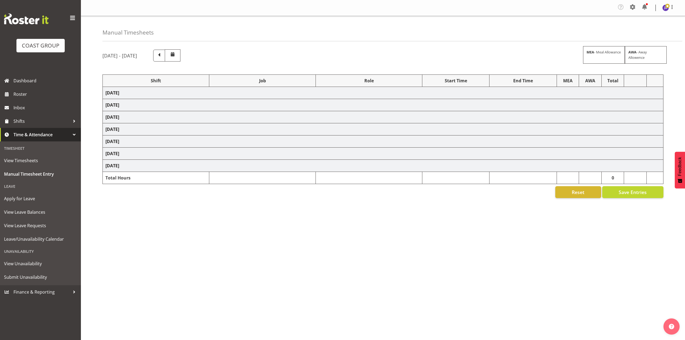
select select "69"
select select "198"
select select "78117"
select select "10251"
select select "80775"
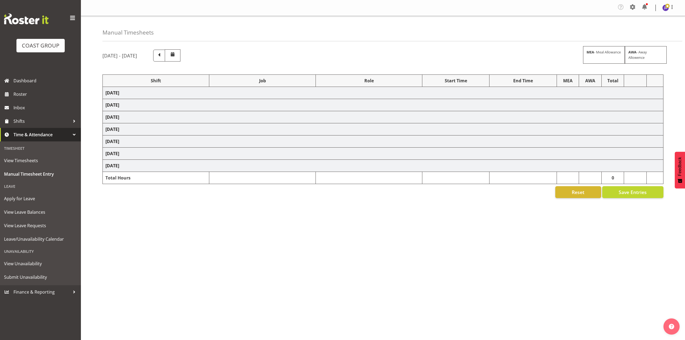
select select "9993"
select select "77523"
select select "8652"
select select "68034"
select select "69"
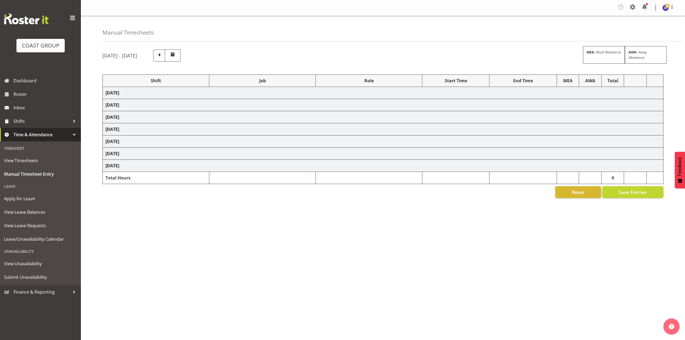
select select "198"
select select "68034"
select select "69"
select select "198"
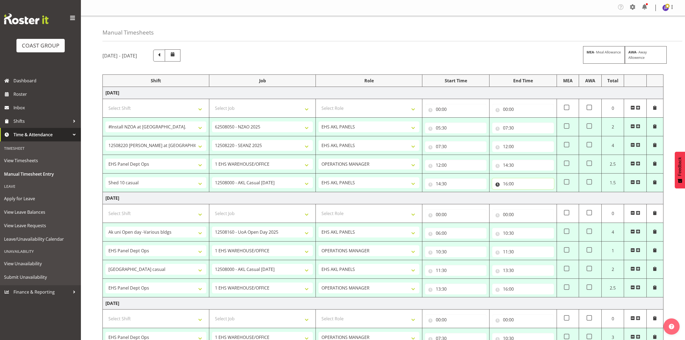
click at [505, 186] on input "16:00" at bounding box center [522, 183] width 61 height 11
click at [528, 198] on select "00 01 02 03 04 05 06 07 08 09 10 11 12 13 14 15 16 17 18 19 20 21 22 23" at bounding box center [529, 197] width 12 height 11
select select "17"
click at [523, 194] on select "00 01 02 03 04 05 06 07 08 09 10 11 12 13 14 15 16 17 18 19 20 21 22 23" at bounding box center [529, 197] width 12 height 11
type input "17:00"
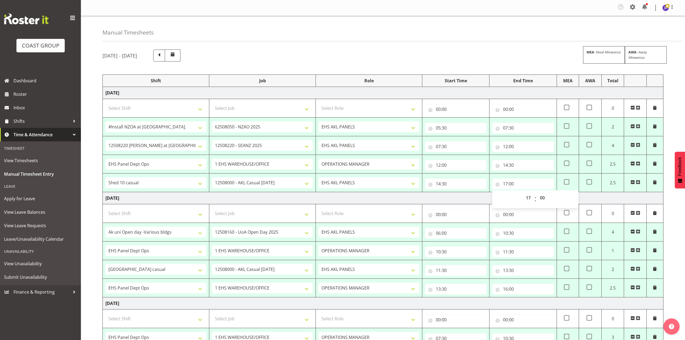
click at [480, 203] on td "Thursday 28th August 2025" at bounding box center [383, 198] width 560 height 12
click at [566, 182] on span at bounding box center [566, 181] width 5 height 5
click at [566, 182] on input "checkbox" at bounding box center [566, 182] width 4 height 4
checkbox input "true"
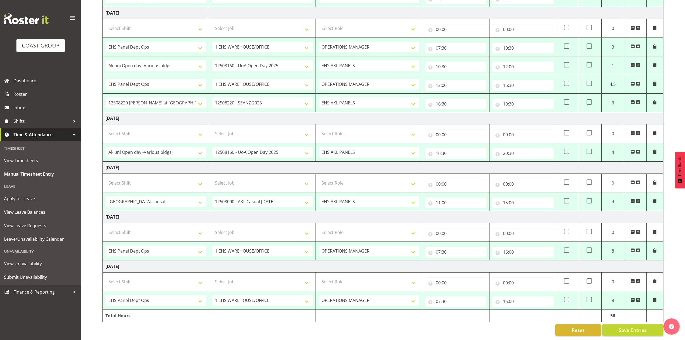
scroll to position [299, 0]
click at [636, 324] on button "Save Entries" at bounding box center [632, 330] width 61 height 12
select select "68519"
select select "9198"
type input "05:30"
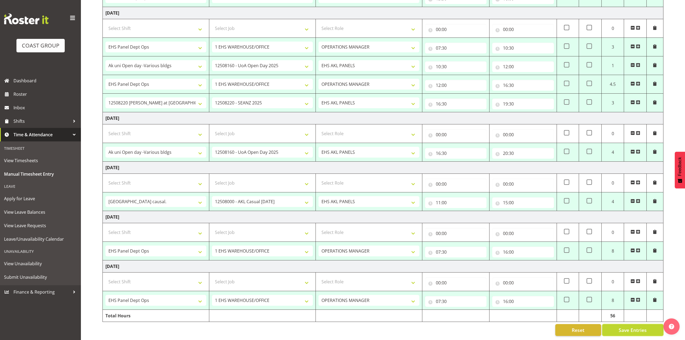
type input "07:30"
select select "78117"
select select "10251"
type input "07:30"
type input "12:00"
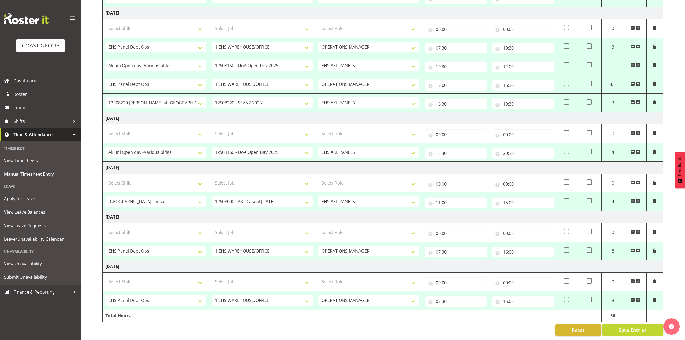
select select "68034"
select select "69"
select select "198"
type input "12:00"
type input "14:30"
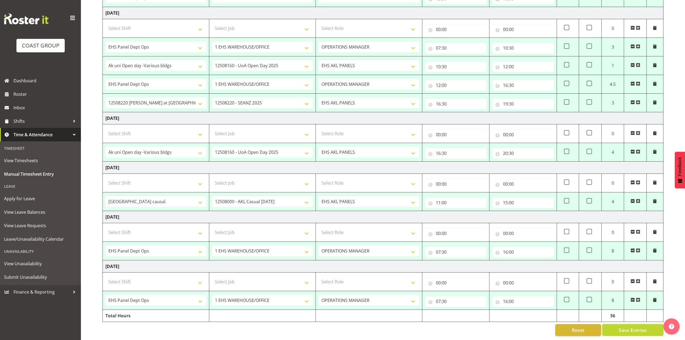
select select "81217"
select select "8652"
select select "188"
type input "14:30"
type input "17:00"
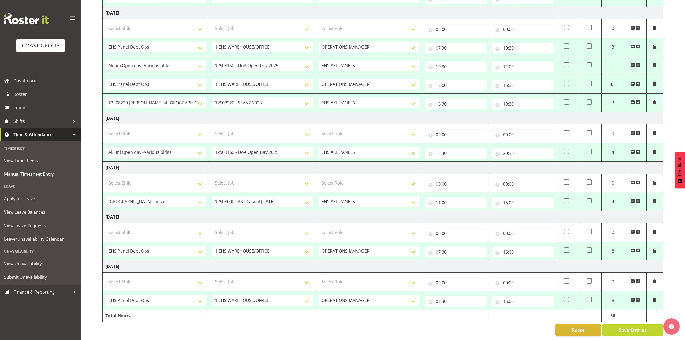
checkbox input "true"
select select "80775"
select select "9993"
type input "06:00"
type input "10:30"
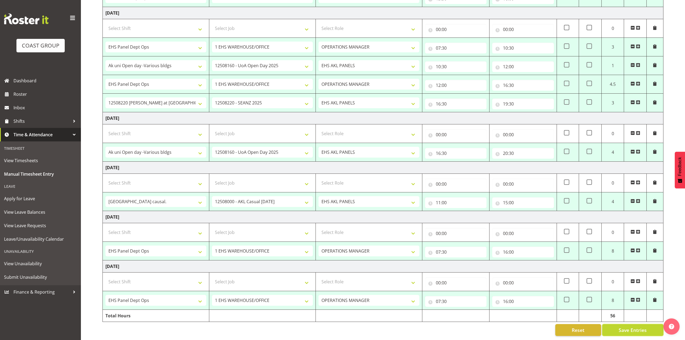
select select "68034"
select select "69"
select select "198"
type input "10:30"
type input "11:30"
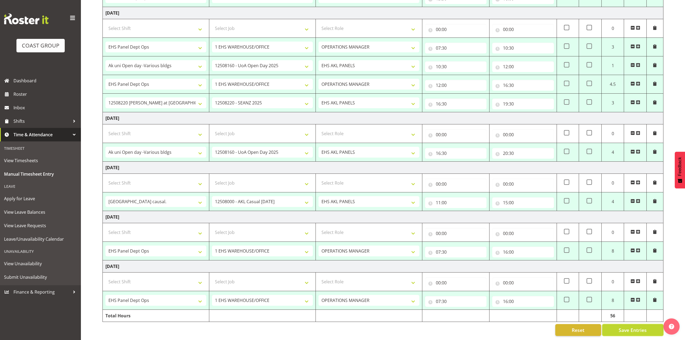
select select "79613"
select select "8652"
select select "188"
type input "11:30"
type input "13:30"
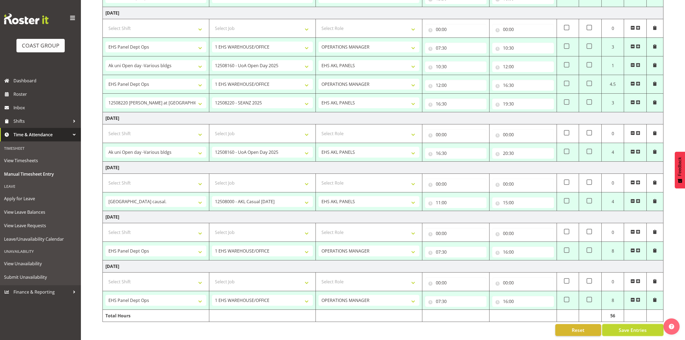
select select "68034"
select select "69"
select select "198"
type input "13:30"
type input "16:00"
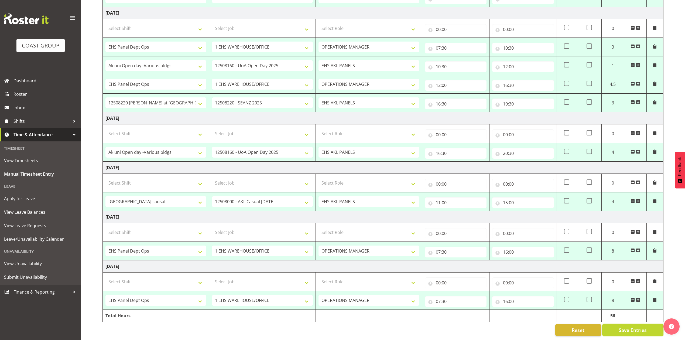
select select "68034"
select select "69"
select select "198"
type input "07:30"
type input "10:30"
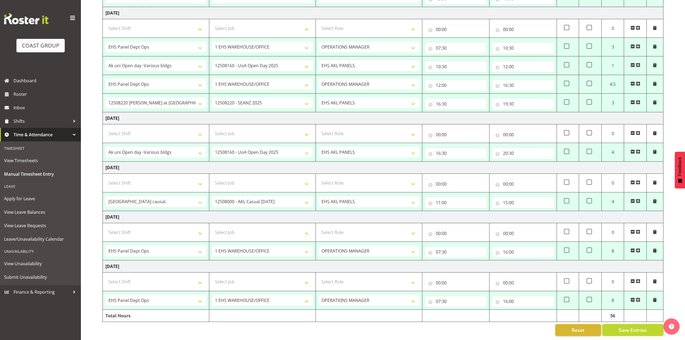
select select "80775"
select select "9993"
select select "188"
type input "10:30"
type input "12:00"
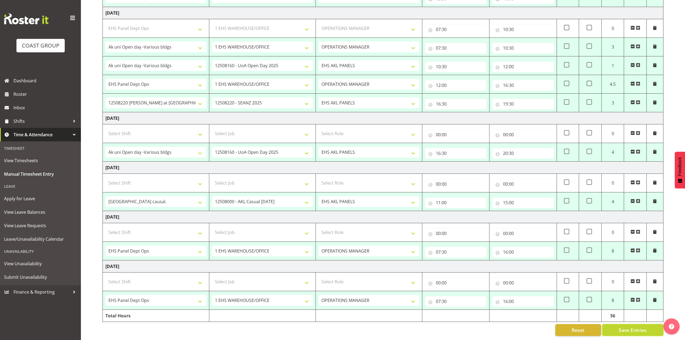
select select "68034"
select select "69"
select select "198"
type input "12:00"
type input "16:30"
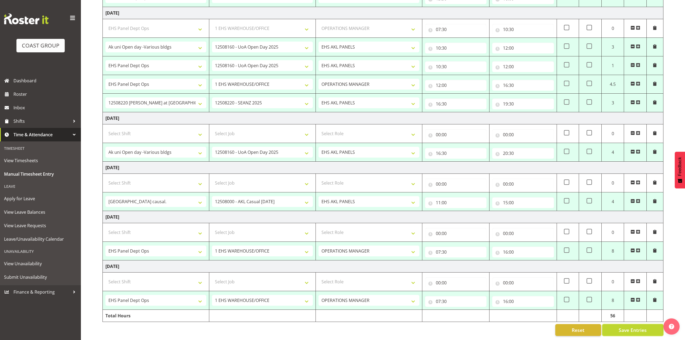
select select "78117"
select select "10251"
select select "188"
type input "16:30"
type input "19:30"
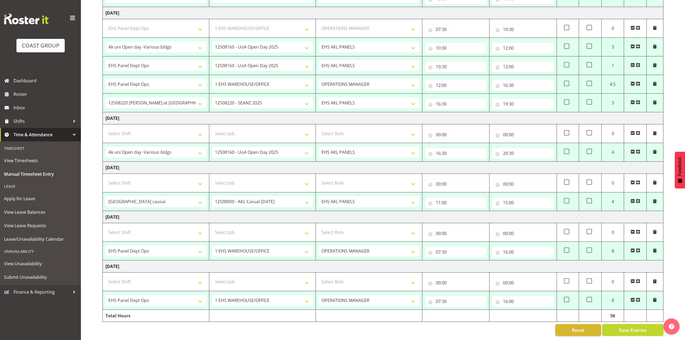
select select "80775"
select select "9993"
type input "16:30"
type input "20:30"
select select "77523"
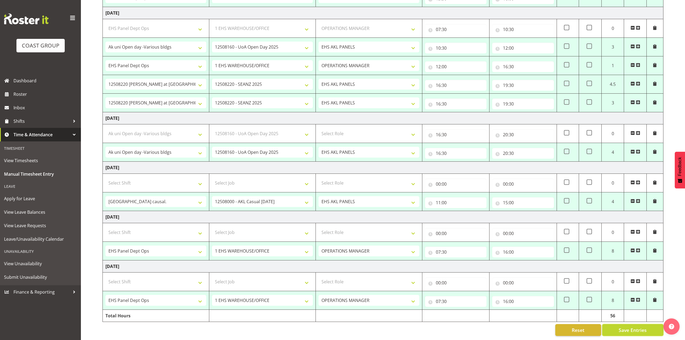
select select "8652"
type input "11:00"
type input "15:00"
select select "68034"
select select "69"
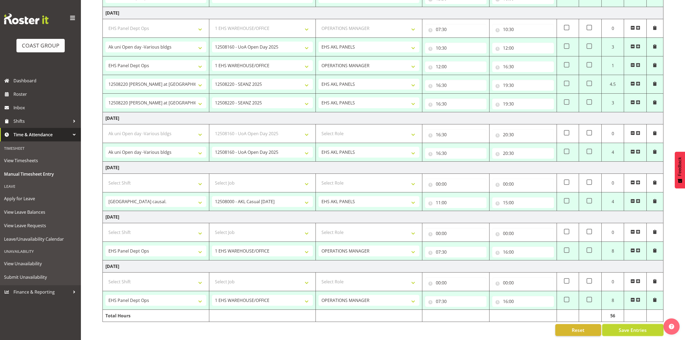
select select "198"
type input "07:30"
type input "16:00"
select select "68034"
select select "69"
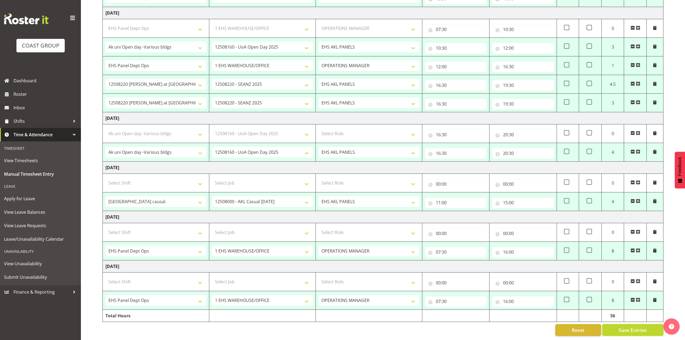
select select "198"
type input "07:30"
type input "16:00"
select select "80775"
select select "9993"
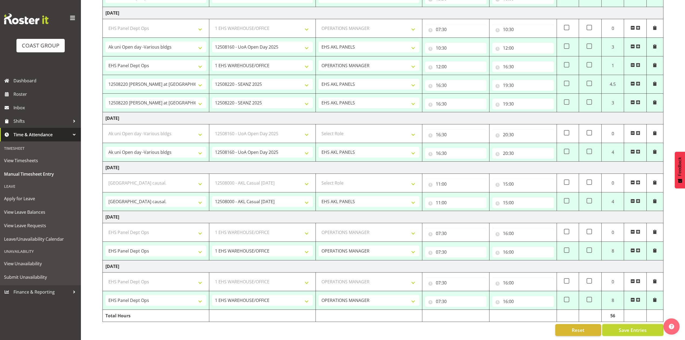
select select "68034"
select select "69"
select select "198"
select select "79613"
select select "8652"
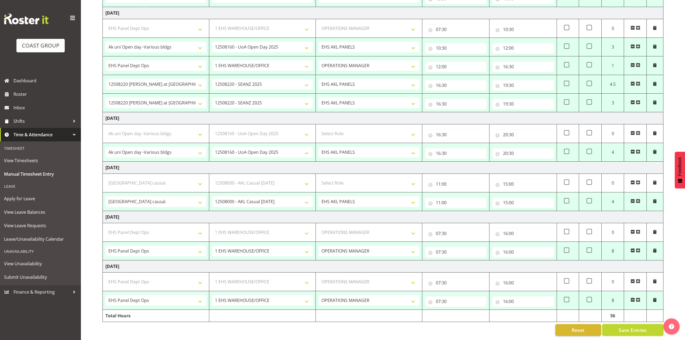
select select "68034"
select select "69"
select select "198"
select select "68034"
select select "69"
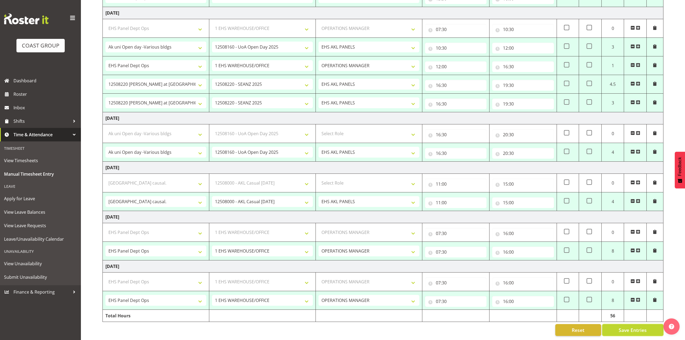
select select "198"
select select "80775"
select select "9993"
select select "68034"
select select "69"
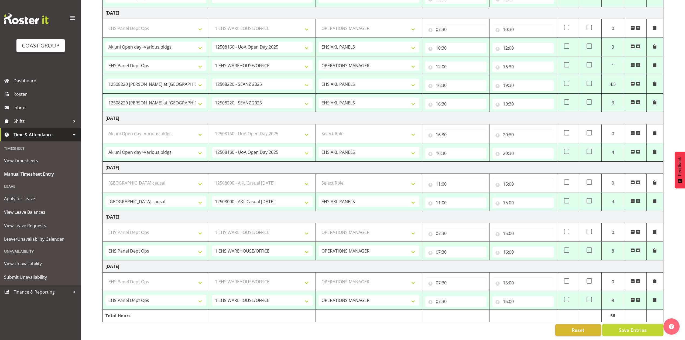
select select "198"
select select "78117"
select select "10251"
select select "80775"
select select "9993"
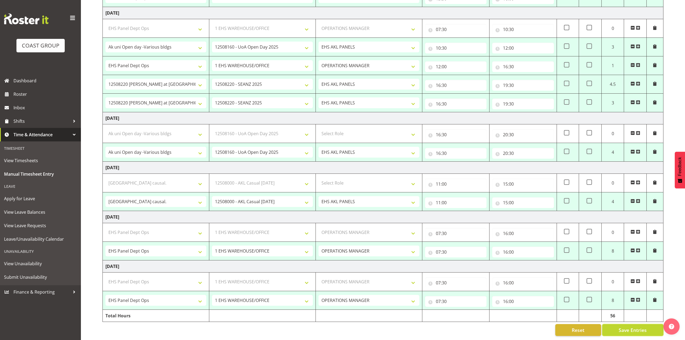
select select "77523"
select select "8652"
select select "68034"
select select "69"
select select "198"
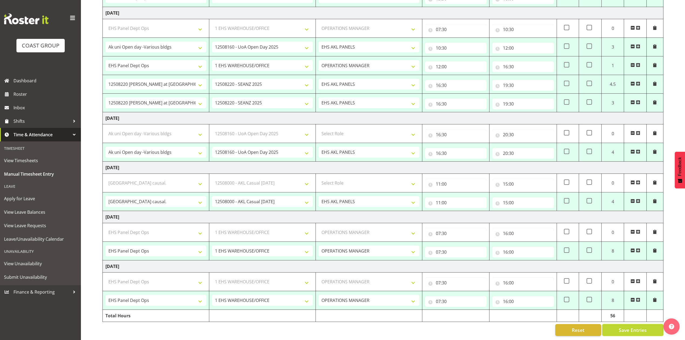
select select "68034"
select select "69"
select select "198"
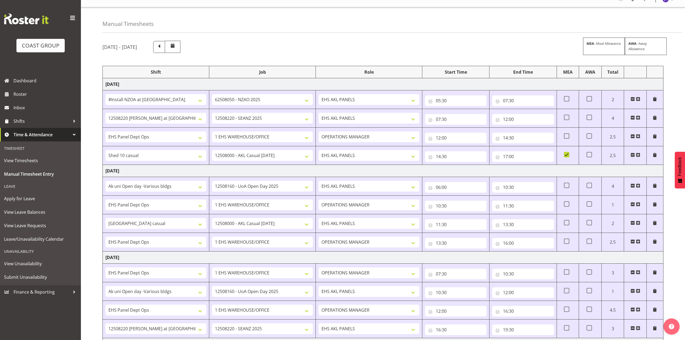
scroll to position [0, 0]
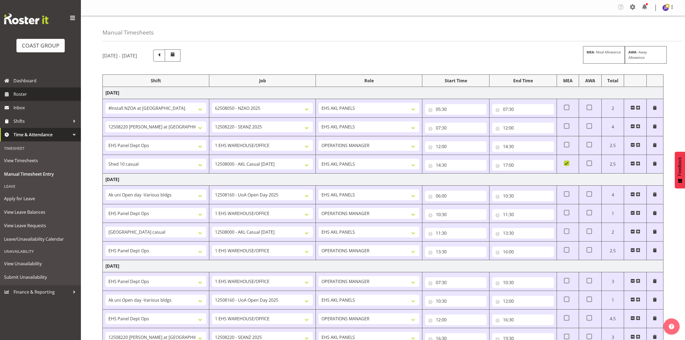
click at [29, 94] on span "Roster" at bounding box center [45, 94] width 65 height 8
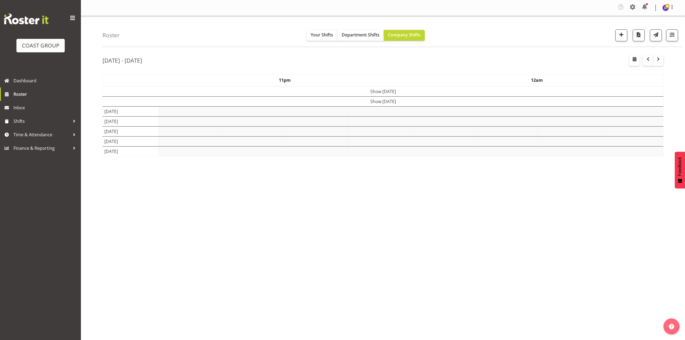
click at [472, 35] on div "Roster Your Shifts Department Shifts Company Shifts 1 Locations Clear CARLTON E…" at bounding box center [392, 31] width 580 height 31
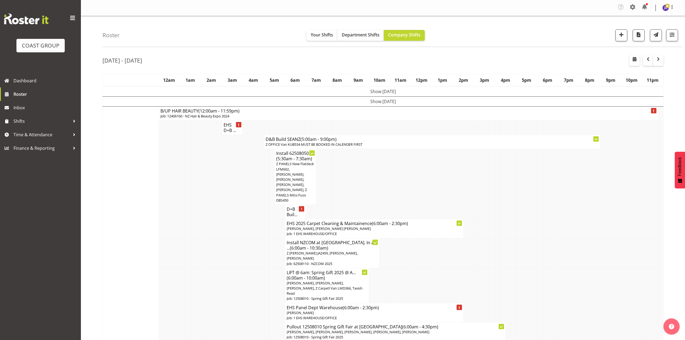
click at [449, 170] on td at bounding box center [450, 177] width 5 height 56
click at [351, 31] on button "Department Shifts" at bounding box center [360, 35] width 46 height 11
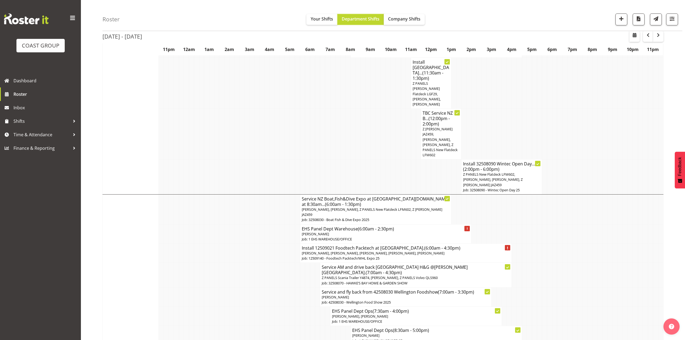
scroll to position [647, 0]
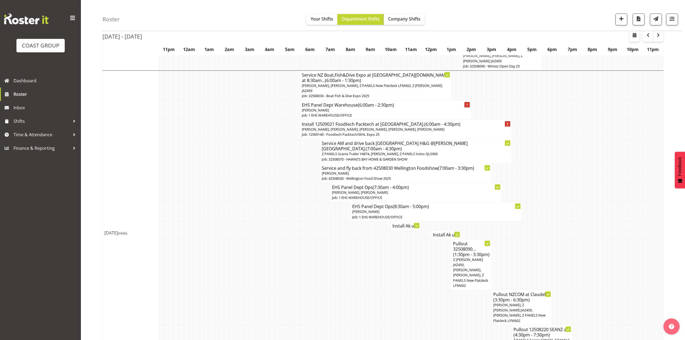
drag, startPoint x: 527, startPoint y: 190, endPoint x: 527, endPoint y: 195, distance: 5.1
click at [525, 239] on tr "Pullout 32508090... (1:30pm - 3:30pm) Z [PERSON_NAME] JAZ459, [PERSON_NAME], [P…" at bounding box center [383, 264] width 560 height 51
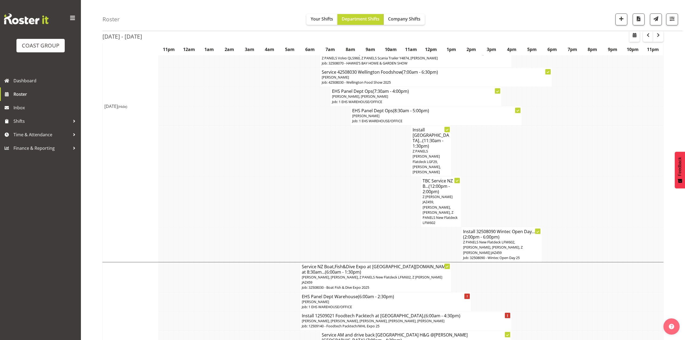
scroll to position [312, 0]
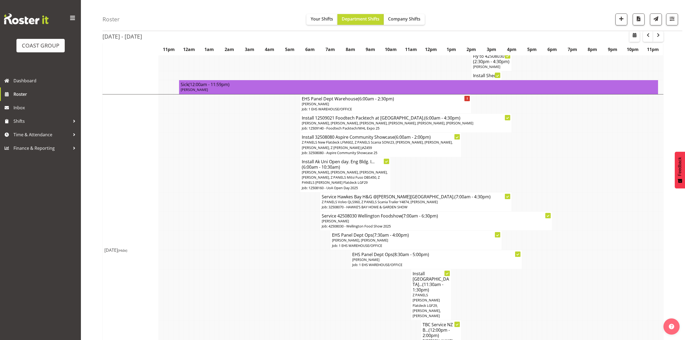
click at [466, 157] on td at bounding box center [468, 174] width 5 height 35
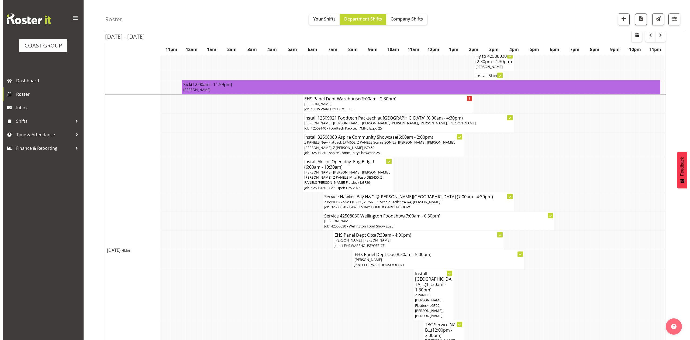
scroll to position [348, 0]
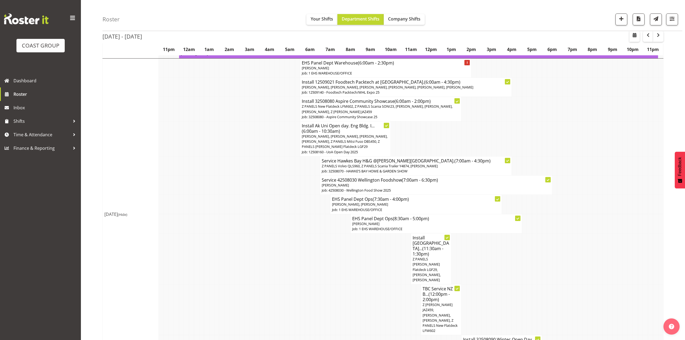
click at [488, 237] on td at bounding box center [488, 258] width 5 height 51
click at [432, 256] on span "Z PANELS [PERSON_NAME] Flatdeck LGF29, [PERSON_NAME], [PERSON_NAME]" at bounding box center [426, 269] width 28 height 26
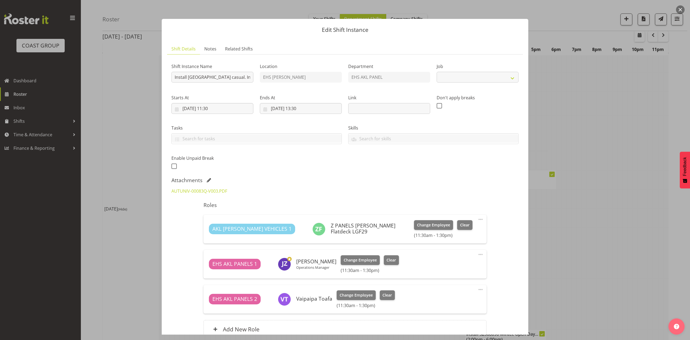
select select "8652"
click at [575, 220] on div at bounding box center [345, 170] width 690 height 340
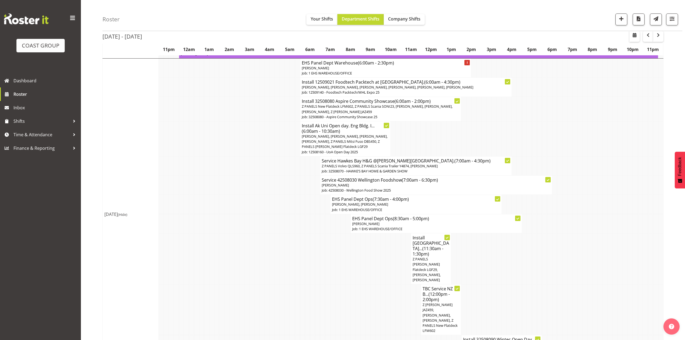
click at [486, 236] on td at bounding box center [488, 258] width 5 height 51
click at [424, 256] on span "Z PANELS [PERSON_NAME] Flatdeck LGF29, [PERSON_NAME], [PERSON_NAME]" at bounding box center [426, 269] width 28 height 26
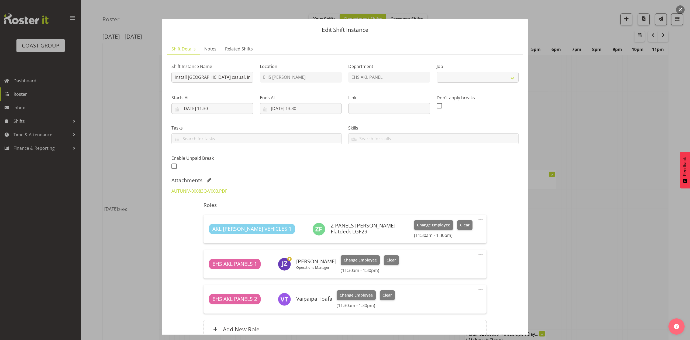
select select "8652"
click at [213, 190] on link "AUTUNIV-00083Q-V003.PDF" at bounding box center [199, 191] width 56 height 6
click at [555, 208] on div at bounding box center [345, 170] width 690 height 340
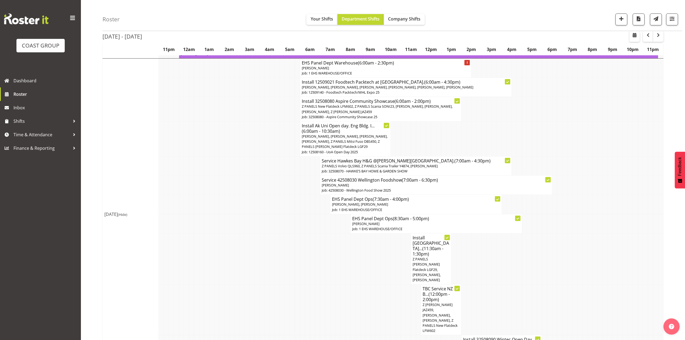
click at [428, 256] on span "Z PANELS [PERSON_NAME] Flatdeck LGF29, [PERSON_NAME], [PERSON_NAME]" at bounding box center [426, 269] width 28 height 26
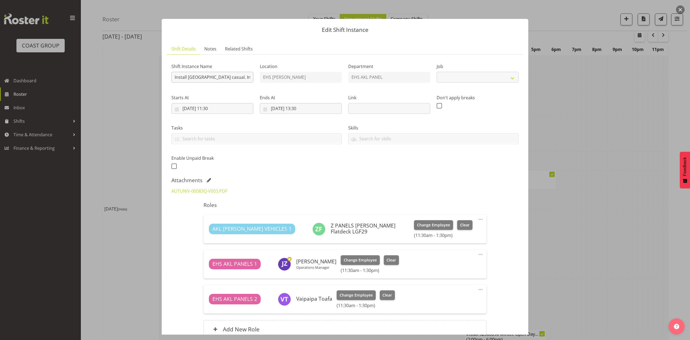
select select "8652"
click at [239, 79] on input "Install [GEOGRAPHIC_DATA] casual. In at 12pm." at bounding box center [212, 77] width 82 height 11
click at [590, 209] on div at bounding box center [345, 170] width 690 height 340
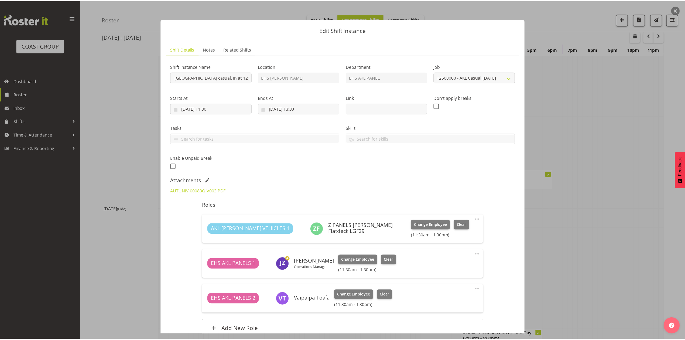
scroll to position [0, 0]
